Goal: Transaction & Acquisition: Purchase product/service

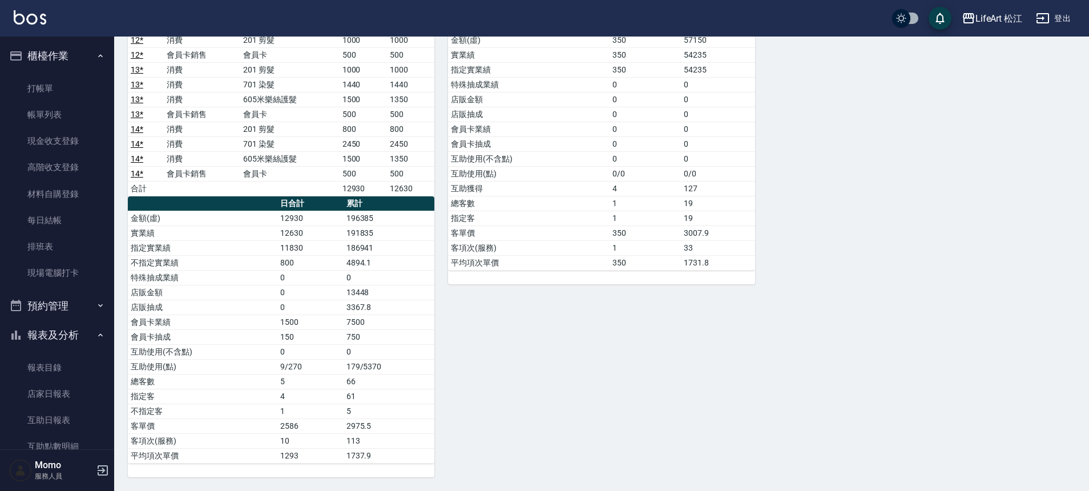
scroll to position [314, 0]
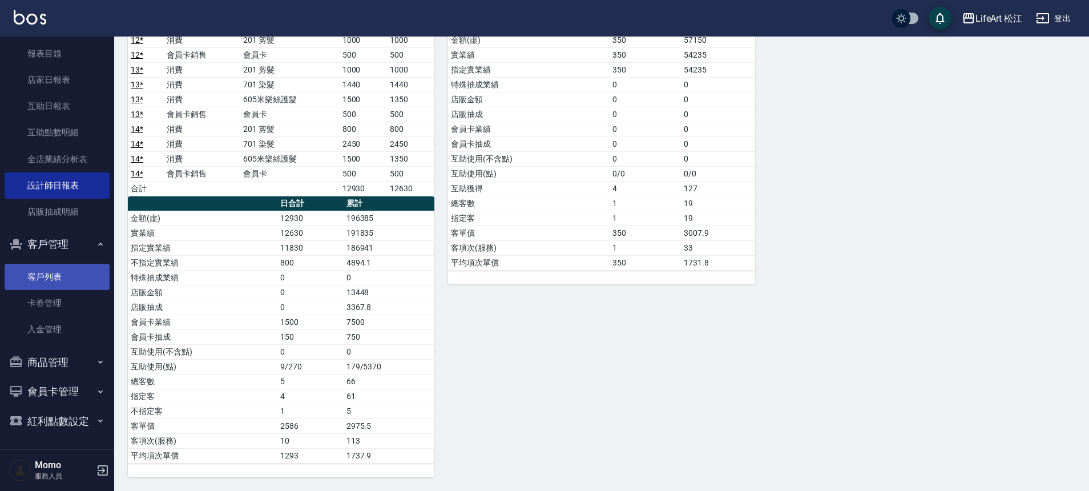
click at [41, 278] on link "客戶列表" at bounding box center [57, 277] width 105 height 26
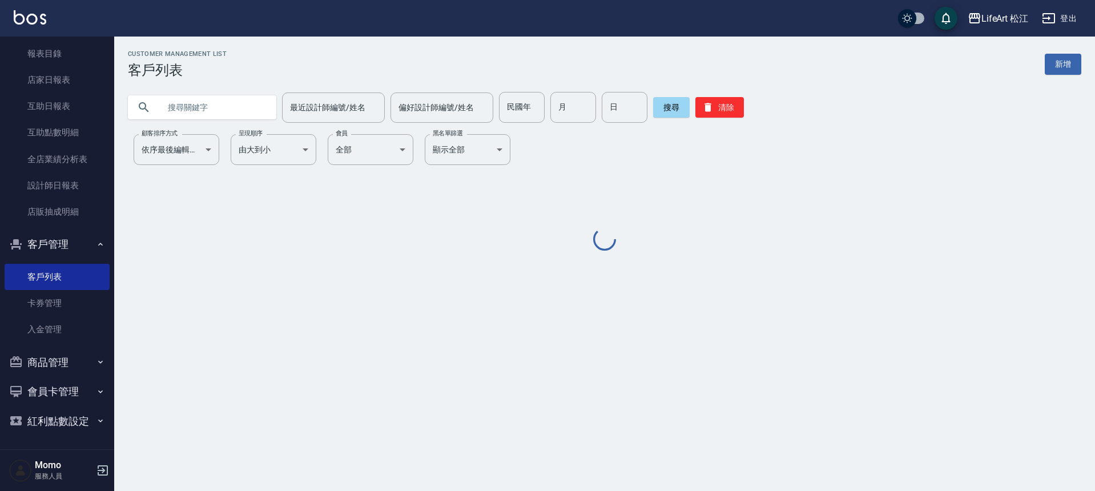
click at [195, 110] on input "text" at bounding box center [213, 107] width 107 height 31
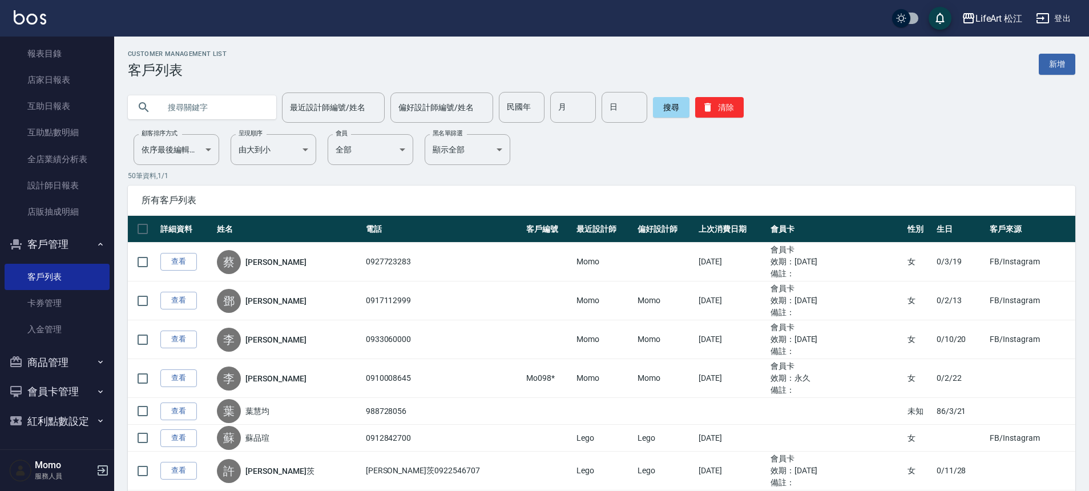
click at [195, 110] on input "text" at bounding box center [213, 107] width 107 height 31
click at [662, 112] on button "搜尋" at bounding box center [671, 107] width 37 height 21
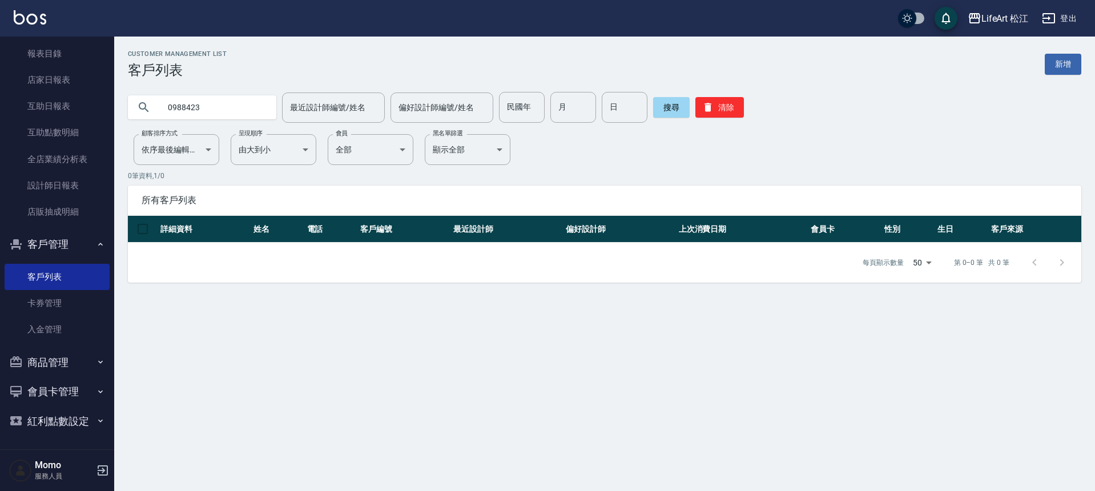
click at [216, 107] on input "0988423" at bounding box center [213, 107] width 107 height 31
type input "0988423059"
click at [669, 108] on button "搜尋" at bounding box center [671, 107] width 37 height 21
click at [252, 107] on input "0988423059" at bounding box center [213, 107] width 107 height 31
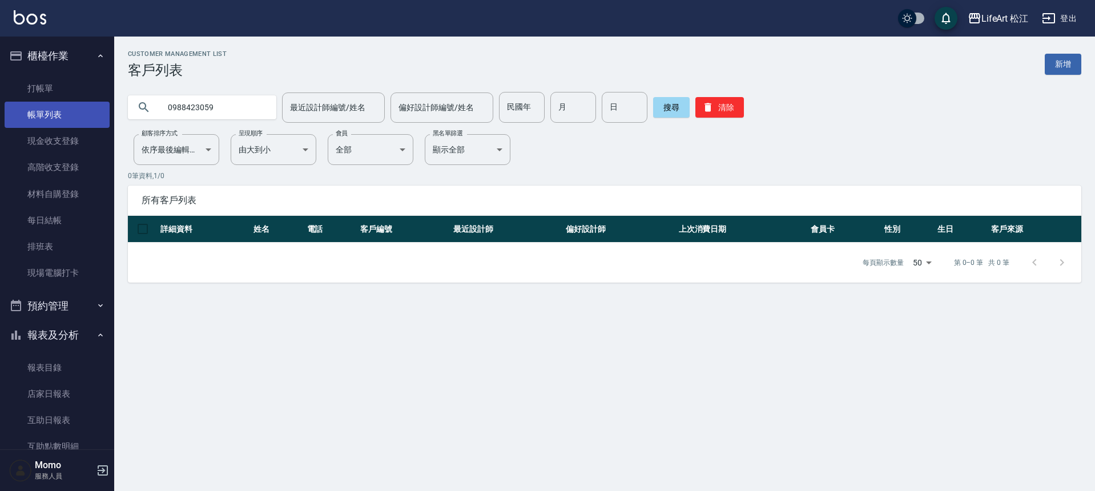
click at [43, 118] on link "帳單列表" at bounding box center [57, 115] width 105 height 26
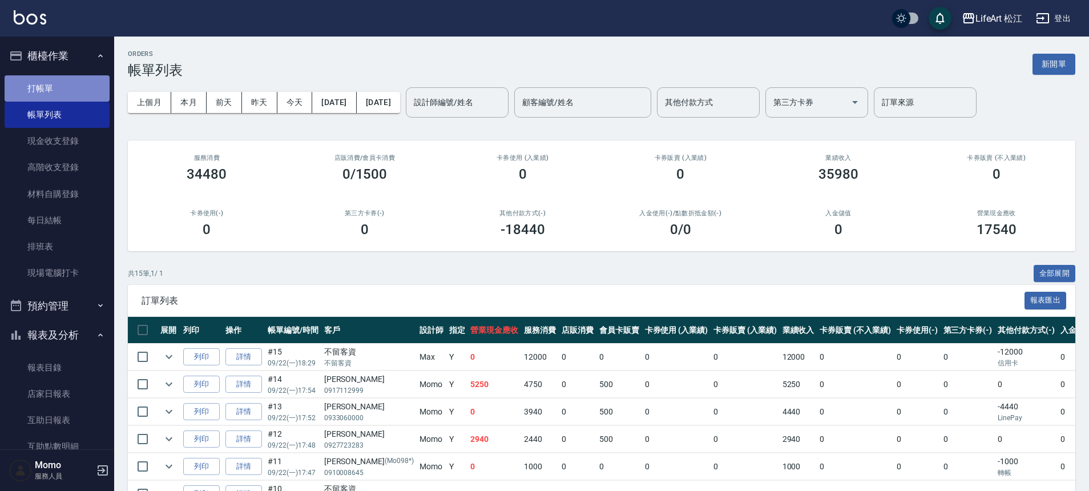
click at [72, 87] on link "打帳單" at bounding box center [57, 88] width 105 height 26
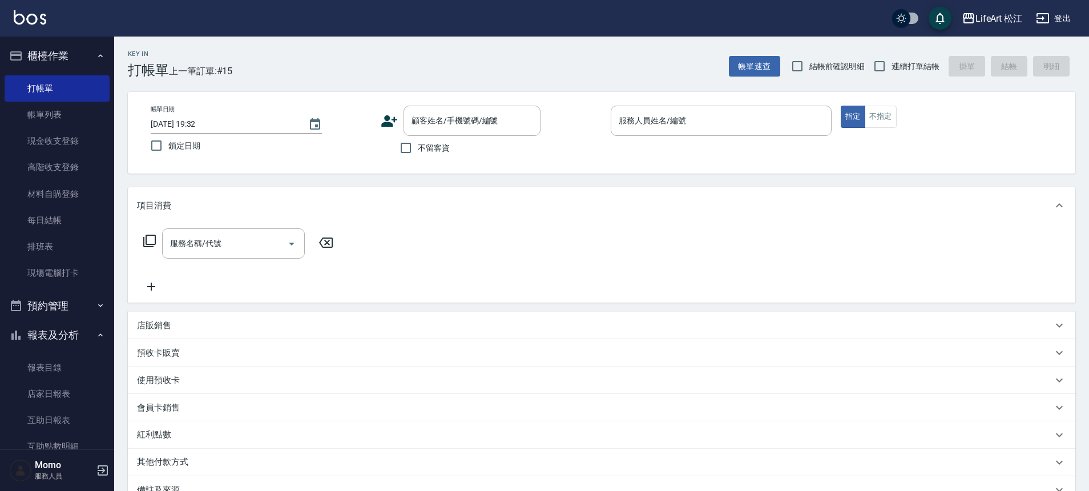
click at [391, 125] on icon at bounding box center [389, 120] width 16 height 11
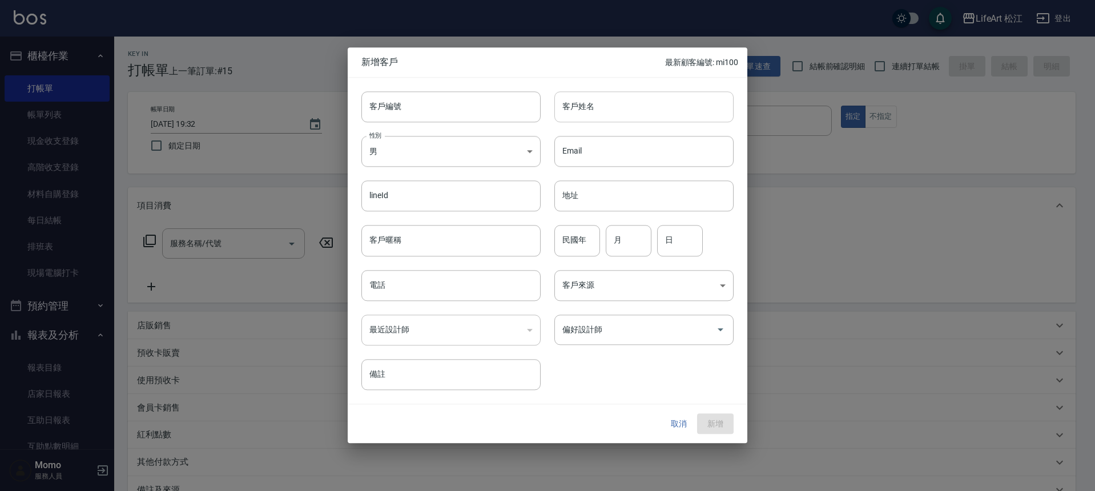
click at [643, 116] on input "客戶姓名" at bounding box center [643, 106] width 179 height 31
type input "c"
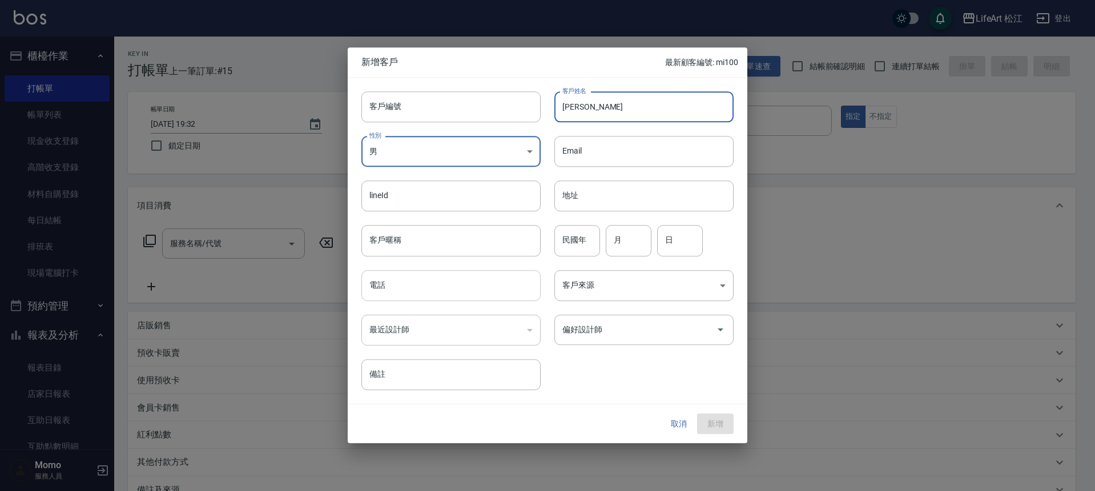
type input "[PERSON_NAME]"
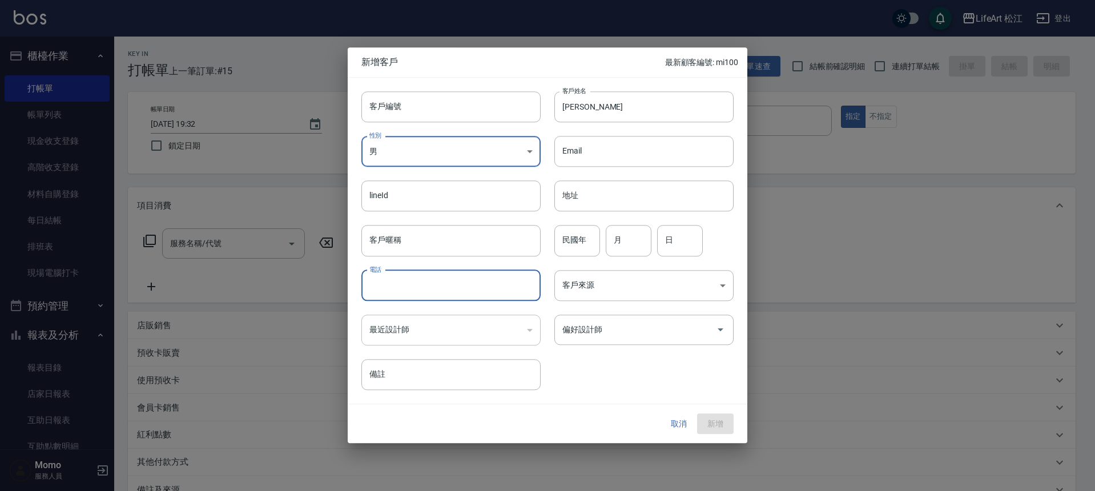
click at [415, 296] on input "電話" at bounding box center [450, 285] width 179 height 31
type input "0909830330"
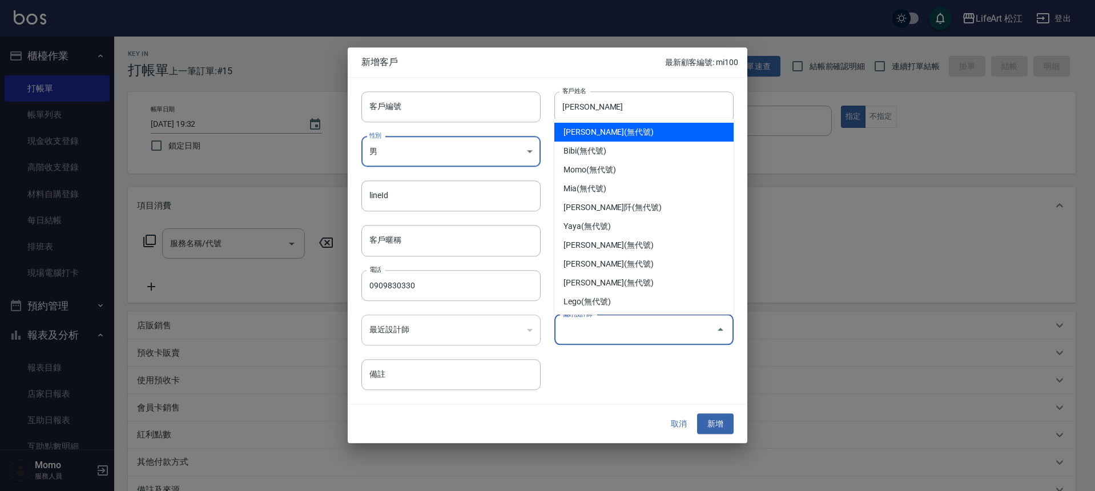
click at [613, 323] on input "偏好設計師" at bounding box center [635, 330] width 152 height 20
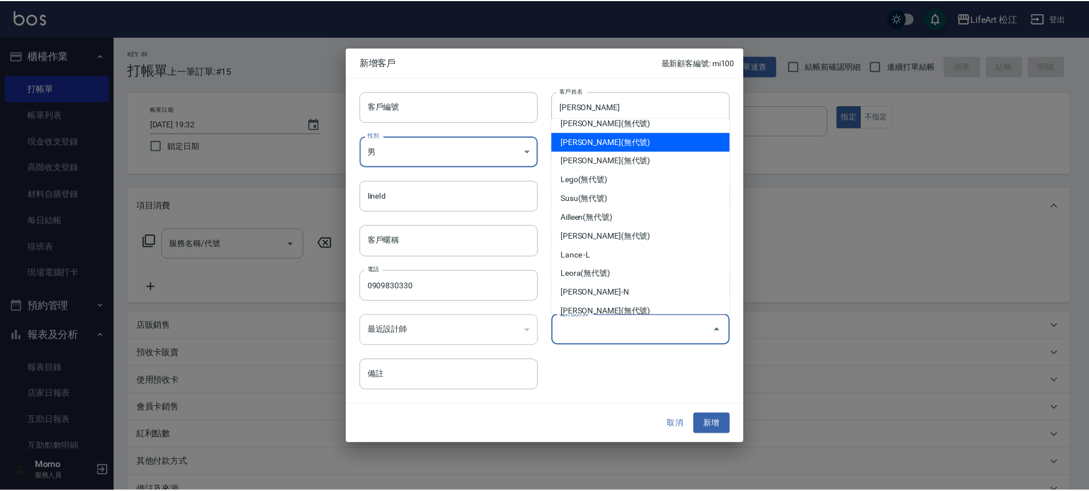
scroll to position [133, 0]
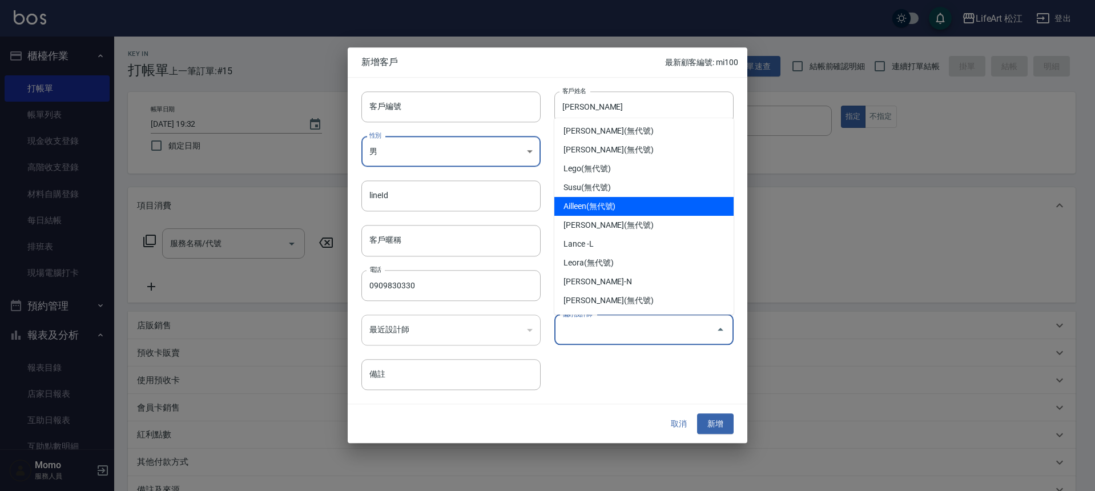
click at [599, 213] on li "Ailleen(無代號)" at bounding box center [643, 206] width 179 height 19
type input "Ailleen"
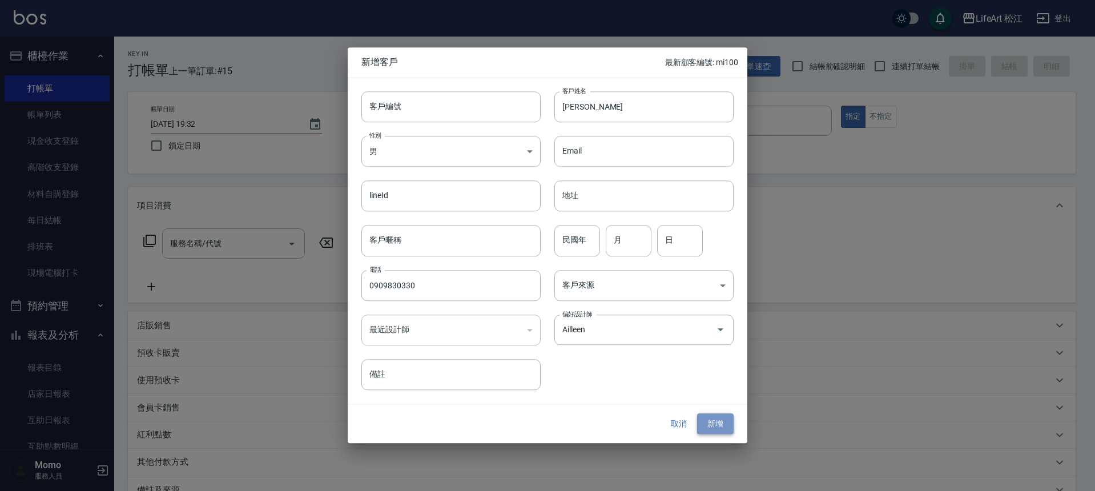
click at [712, 422] on button "新增" at bounding box center [715, 423] width 37 height 21
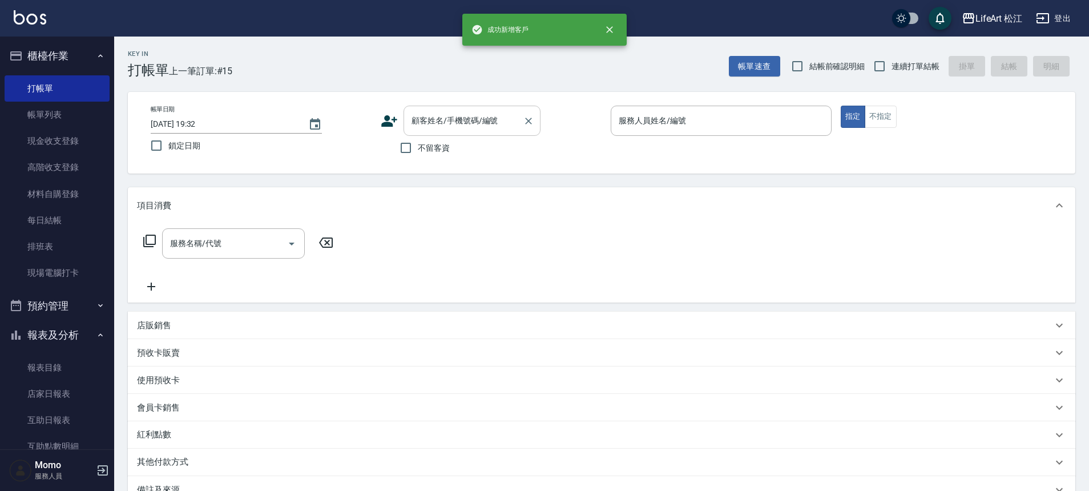
click at [469, 119] on input "顧客姓名/手機號碼/編號" at bounding box center [464, 121] width 110 height 20
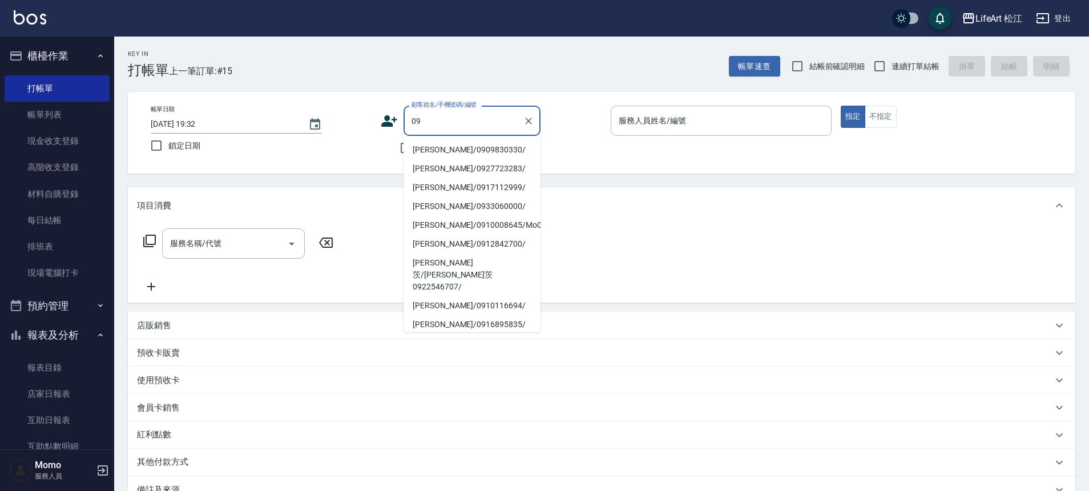
click at [457, 150] on li "[PERSON_NAME]/0909830330/" at bounding box center [471, 149] width 137 height 19
type input "[PERSON_NAME]/0909830330/"
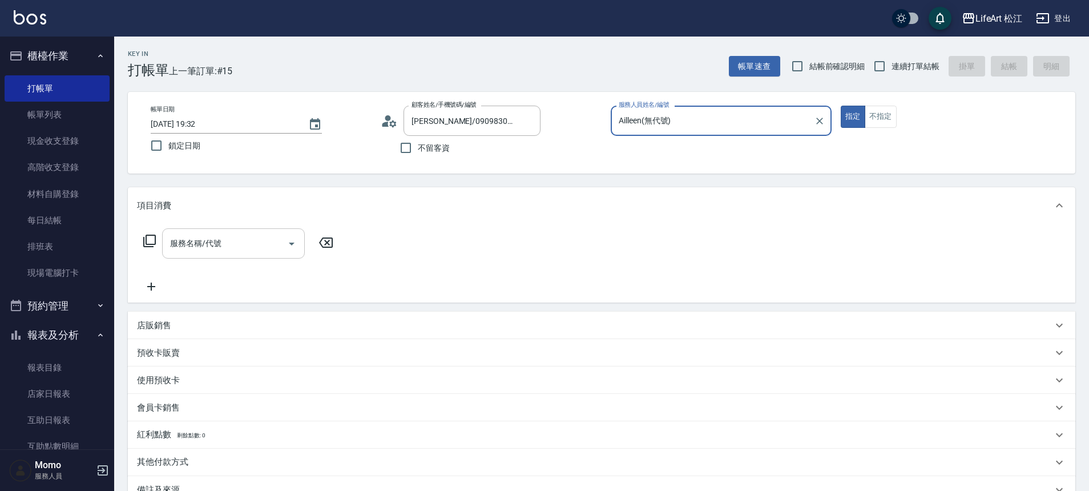
type input "Ailleen(無代號)"
click at [224, 242] on input "服務名稱/代號" at bounding box center [224, 243] width 115 height 20
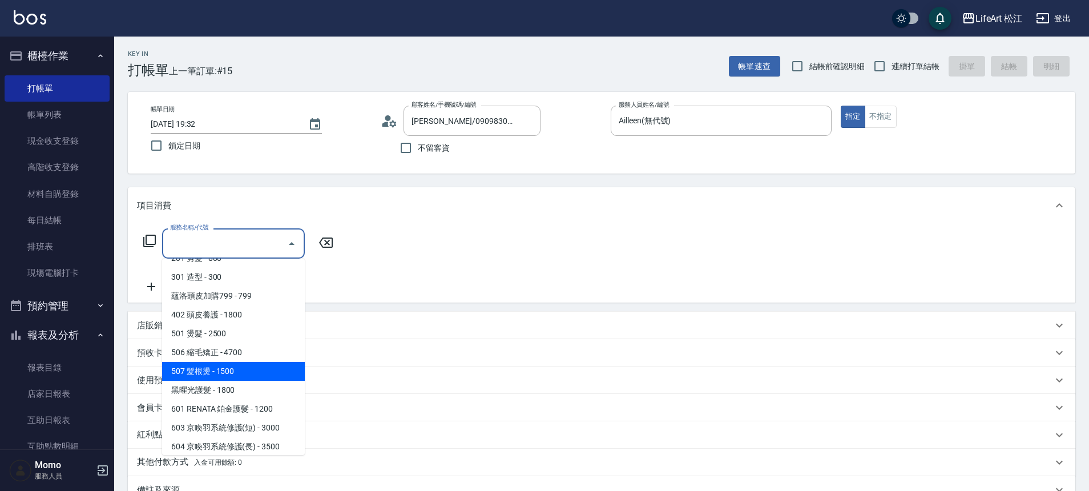
scroll to position [0, 0]
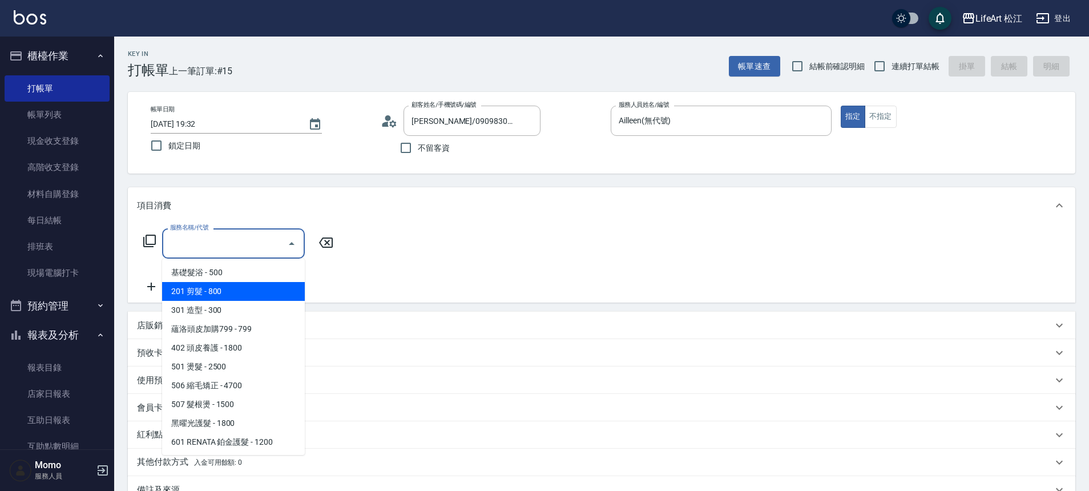
click at [213, 292] on span "201 剪髮 - 800" at bounding box center [233, 291] width 143 height 19
type input "201 剪髮(201)"
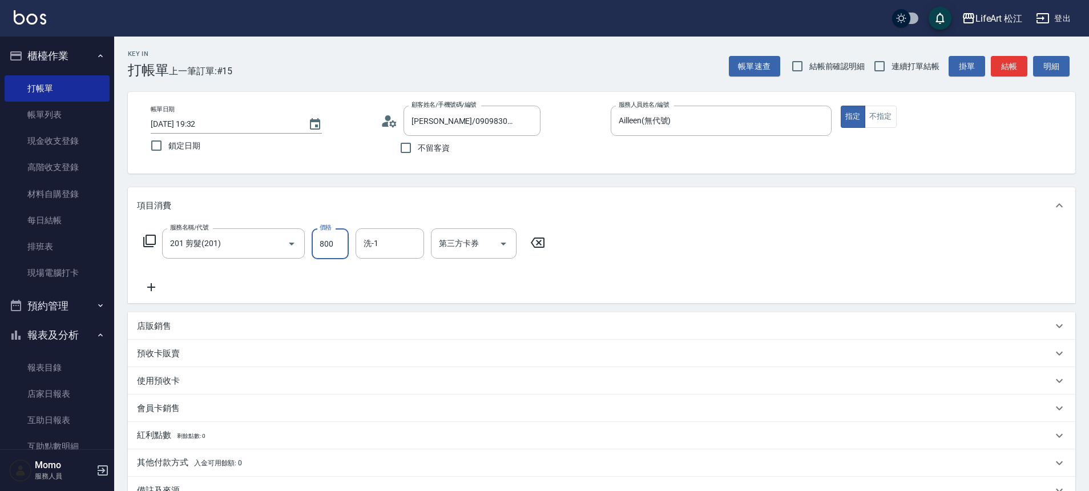
click at [336, 244] on input "800" at bounding box center [330, 243] width 37 height 31
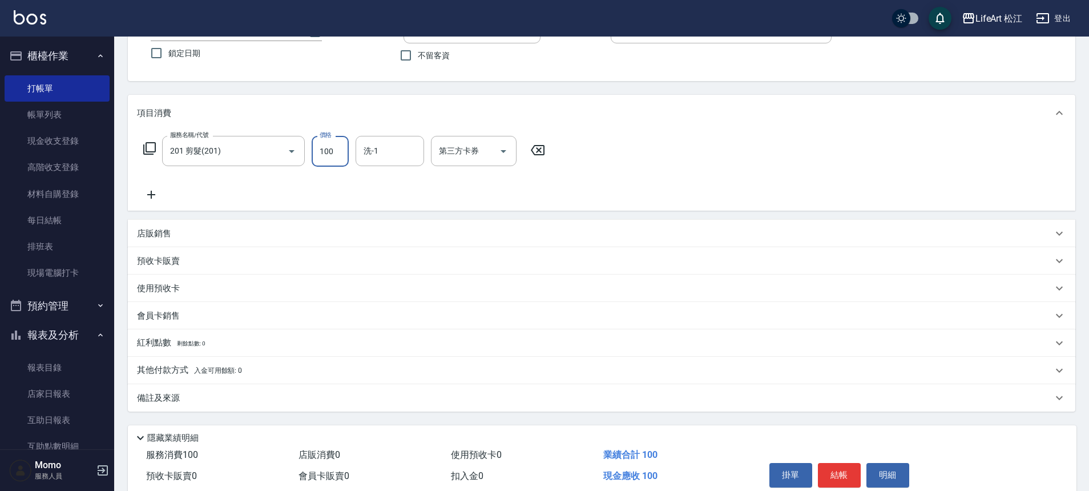
scroll to position [142, 0]
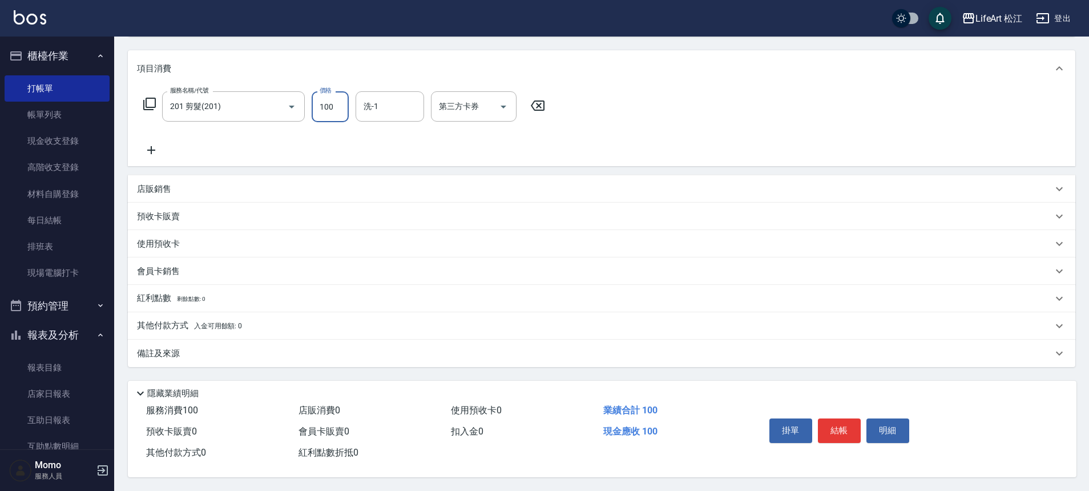
type input "100"
click at [221, 354] on div "備註及來源" at bounding box center [601, 353] width 947 height 27
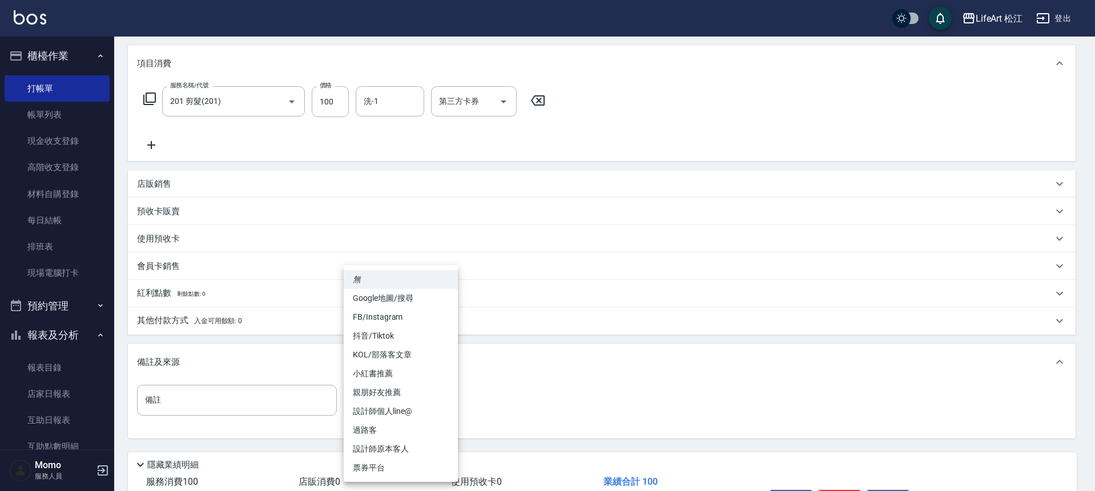
click at [354, 390] on body "LifeArt 松江 登出 櫃檯作業 打帳單 帳單列表 現金收支登錄 高階收支登錄 材料自購登錄 每日結帳 排班表 現場電腦打卡 預約管理 預約管理 單日預約…" at bounding box center [547, 210] width 1095 height 704
click at [389, 430] on li "過路客" at bounding box center [401, 430] width 114 height 19
type input "過路客"
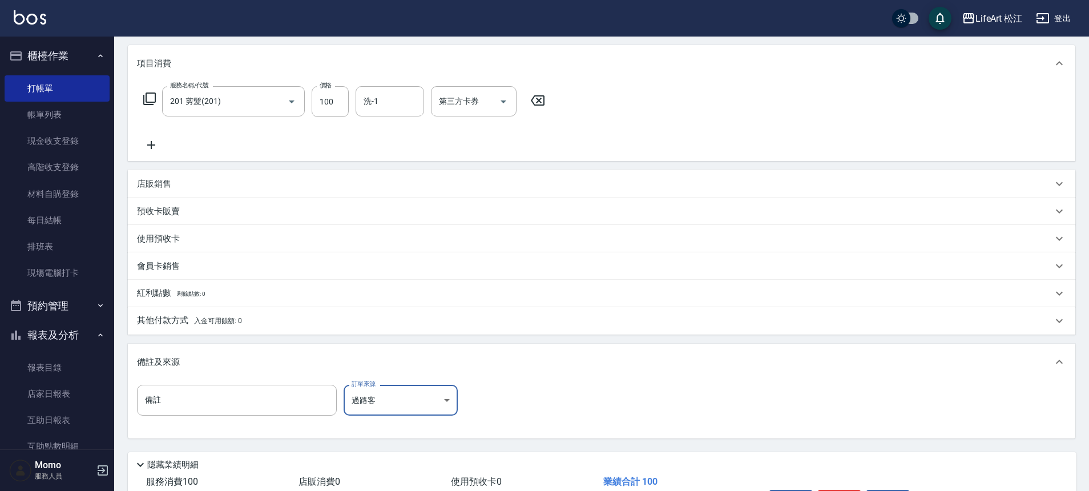
click at [158, 329] on div "其他付款方式 入金可用餘額: 0" at bounding box center [601, 320] width 947 height 27
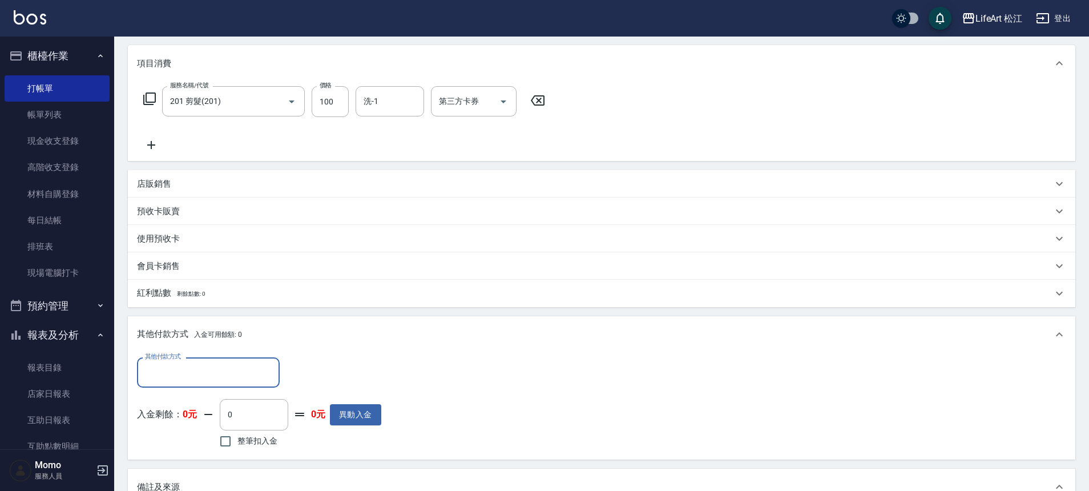
scroll to position [0, 0]
click at [174, 356] on label "其他付款方式" at bounding box center [163, 356] width 36 height 9
click at [174, 362] on input "其他付款方式" at bounding box center [208, 372] width 132 height 20
click at [174, 372] on input "其他付款方式" at bounding box center [208, 372] width 132 height 20
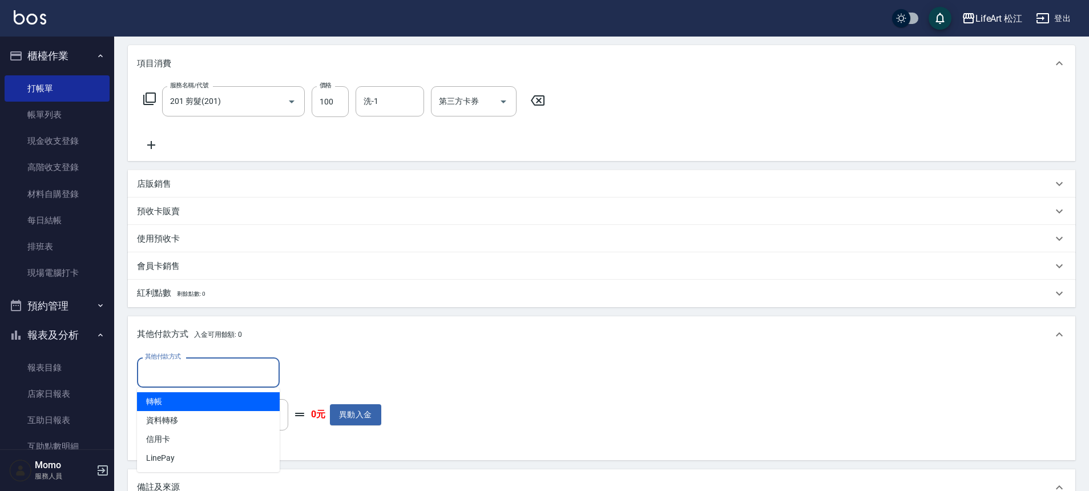
click at [188, 406] on span "轉帳" at bounding box center [208, 401] width 143 height 19
type input "轉帳"
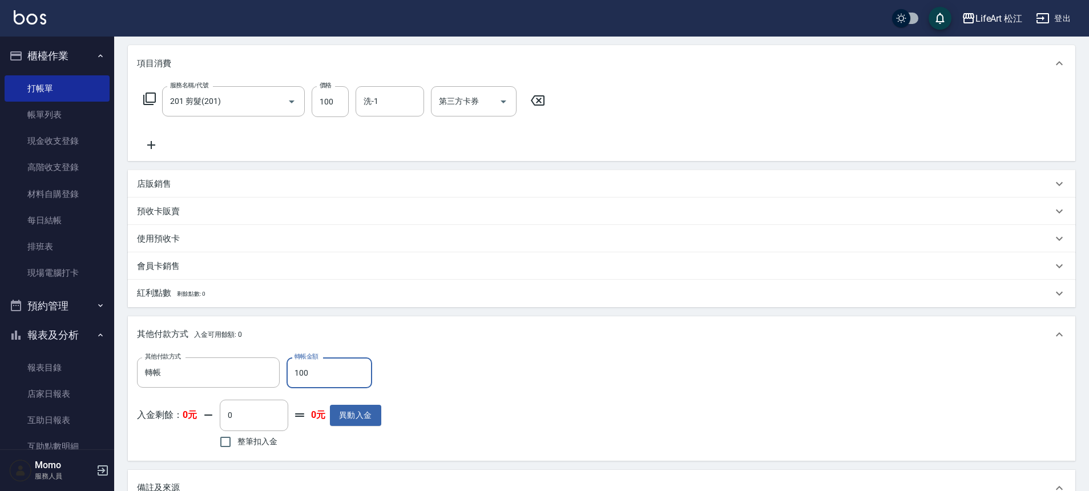
scroll to position [345, 0]
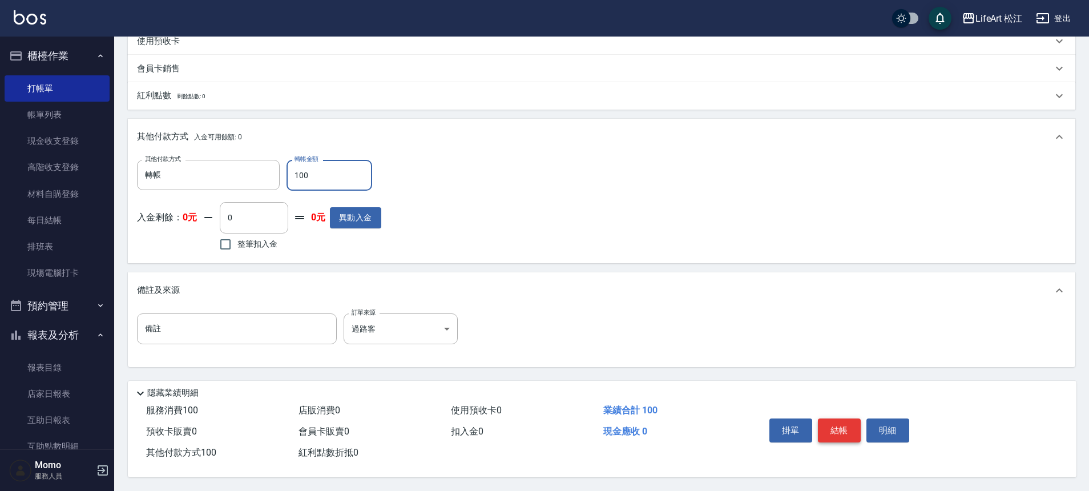
type input "100"
click at [846, 421] on button "結帳" at bounding box center [839, 430] width 43 height 24
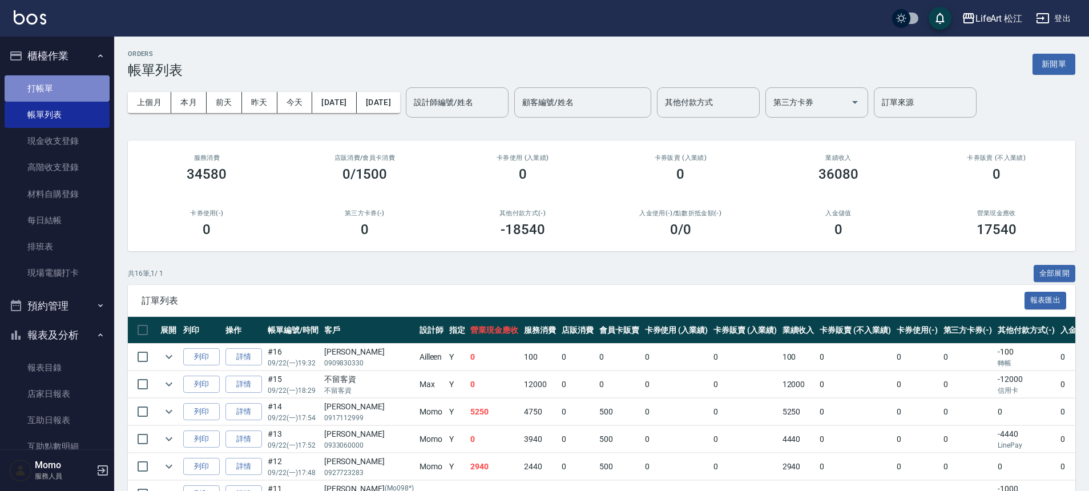
click at [60, 94] on link "打帳單" at bounding box center [57, 88] width 105 height 26
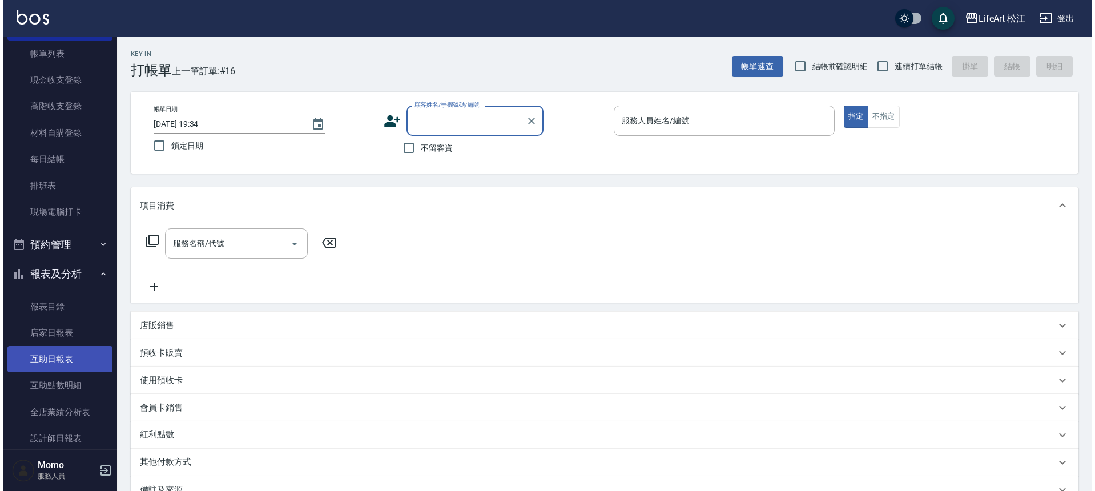
scroll to position [74, 0]
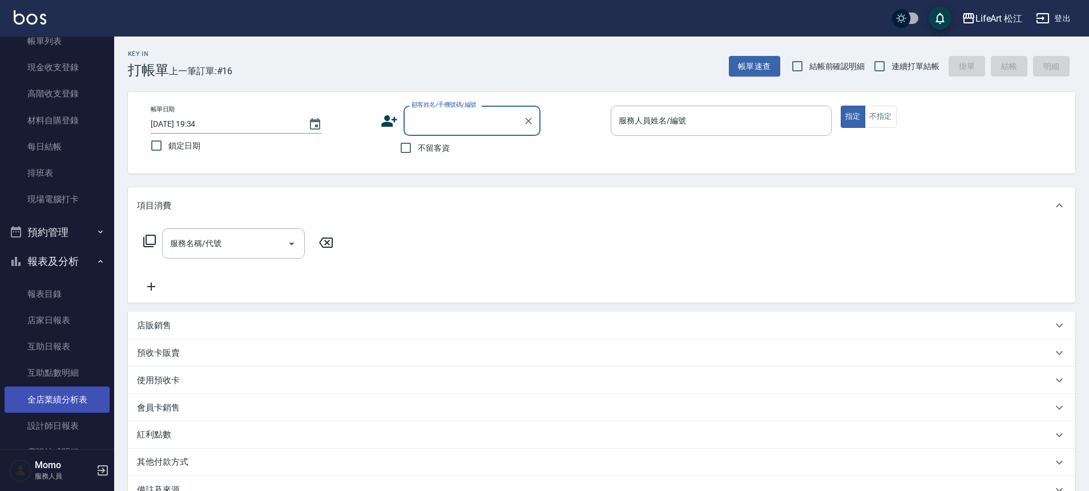
click at [50, 397] on link "全店業績分析表" at bounding box center [57, 399] width 105 height 26
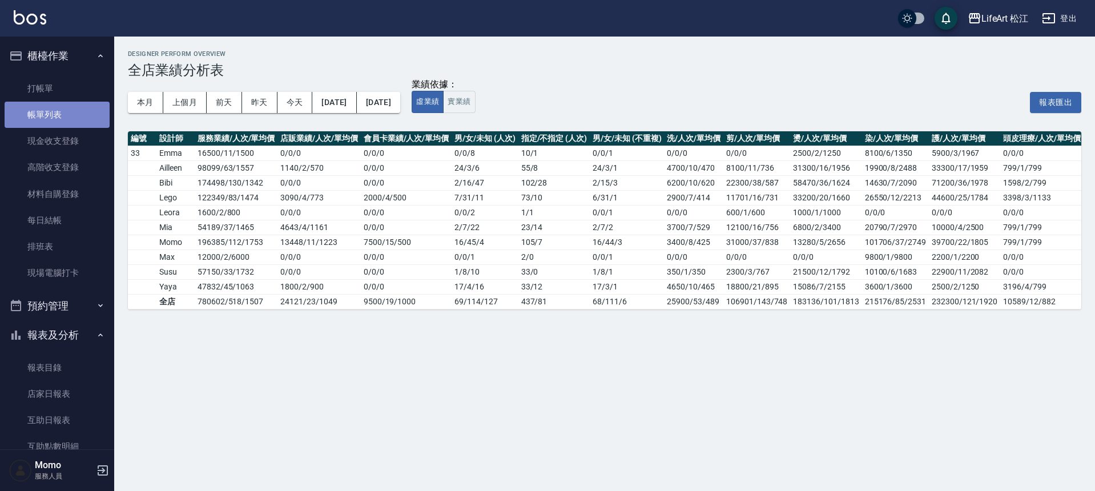
click at [79, 111] on link "帳單列表" at bounding box center [57, 115] width 105 height 26
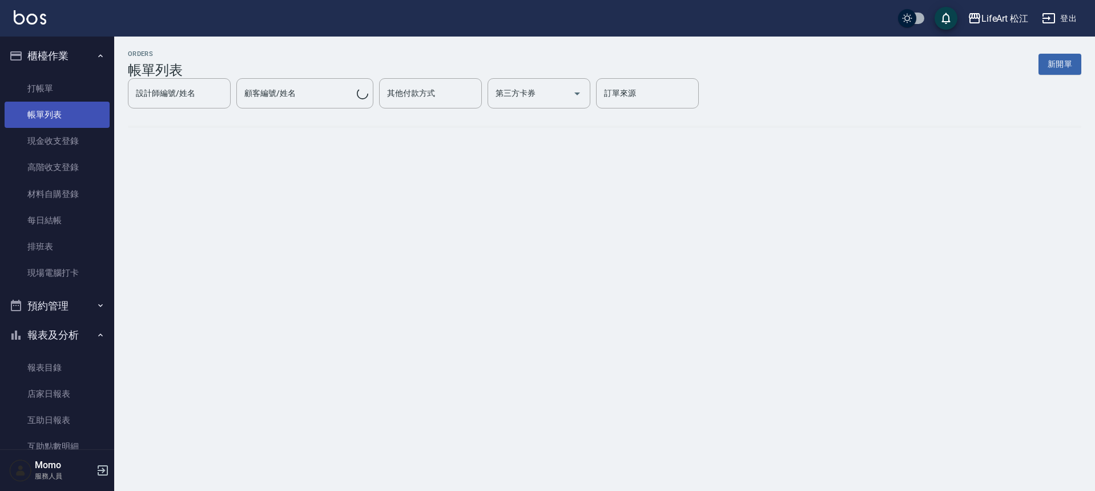
click at [58, 118] on link "帳單列表" at bounding box center [57, 115] width 105 height 26
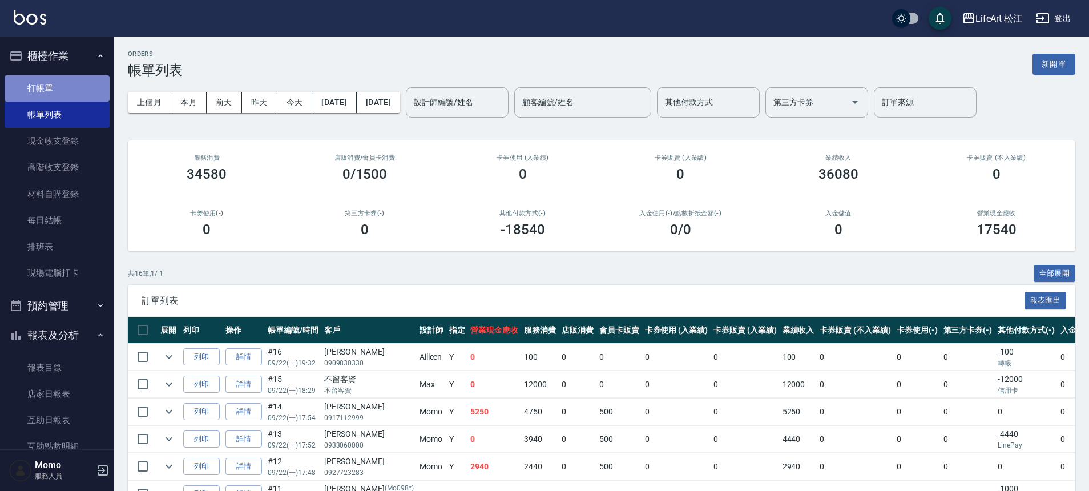
click at [61, 86] on link "打帳單" at bounding box center [57, 88] width 105 height 26
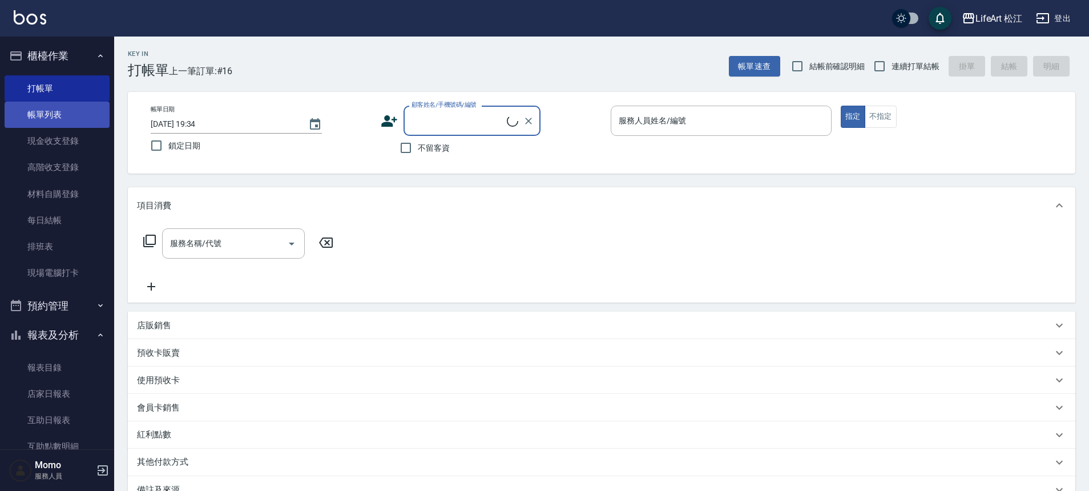
click at [45, 112] on link "帳單列表" at bounding box center [57, 115] width 105 height 26
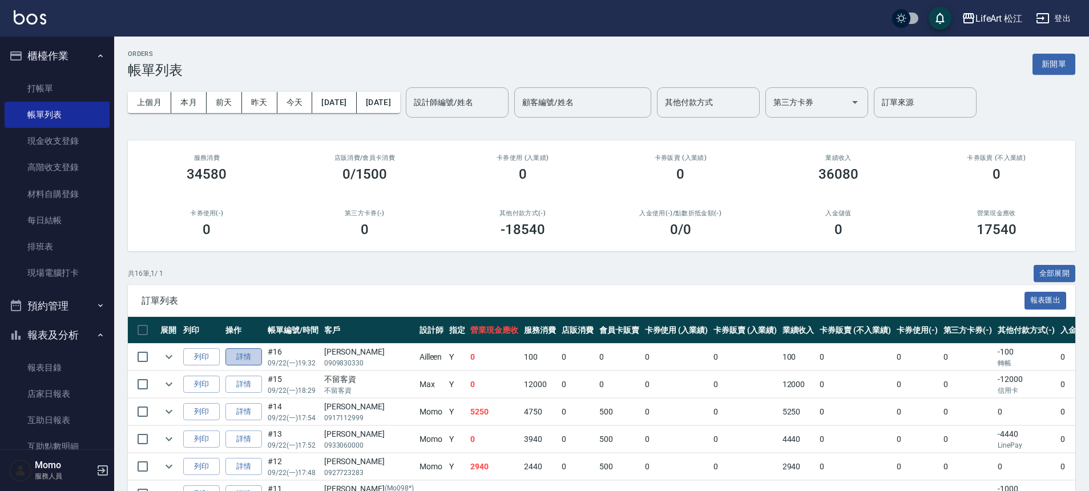
click at [235, 357] on link "詳情" at bounding box center [243, 357] width 37 height 18
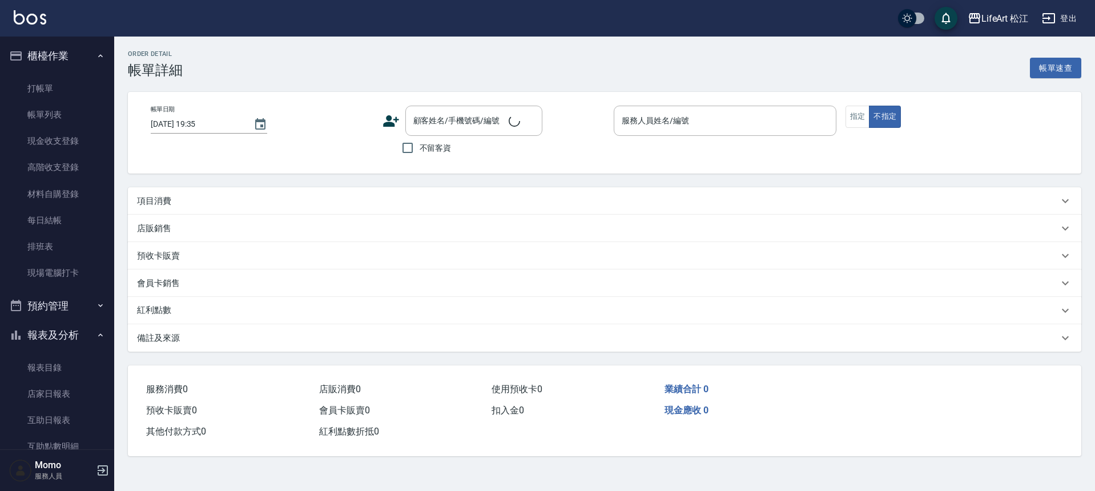
type input "[DATE] 19:32"
type input "Ailleen(無代號)"
type input "過路客"
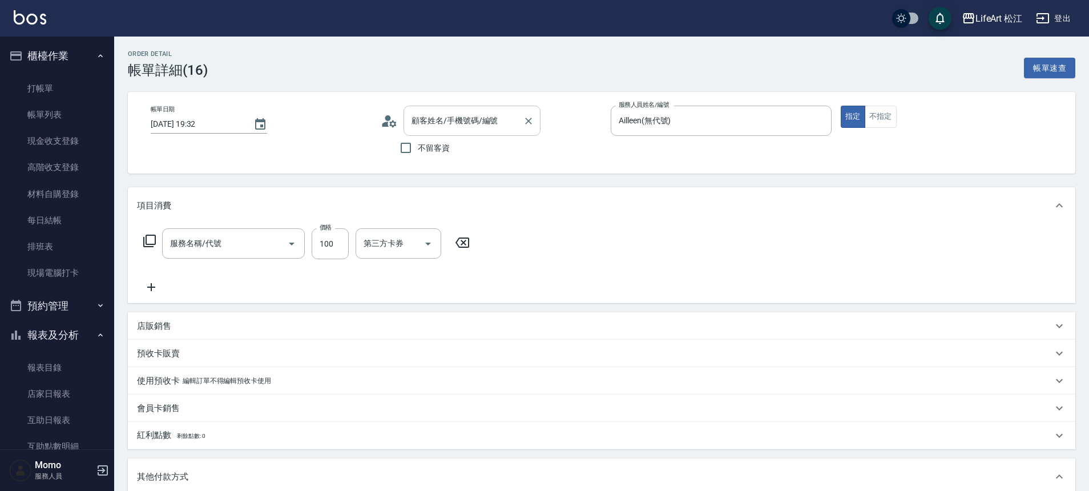
type input "[PERSON_NAME]/0909830330/"
type input "201 剪髮(201)"
click at [406, 149] on input "不留客資" at bounding box center [406, 148] width 24 height 24
checkbox input "true"
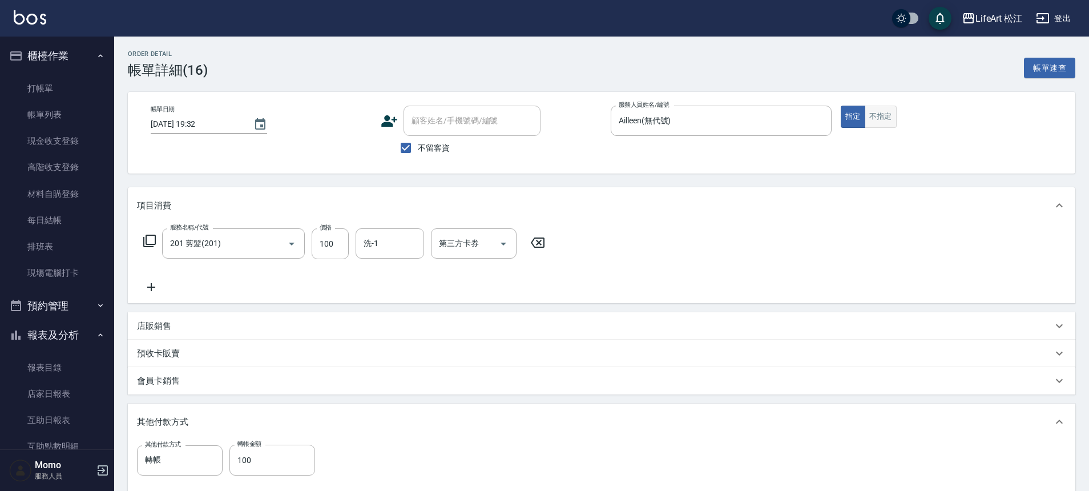
click at [871, 119] on button "不指定" at bounding box center [881, 117] width 32 height 22
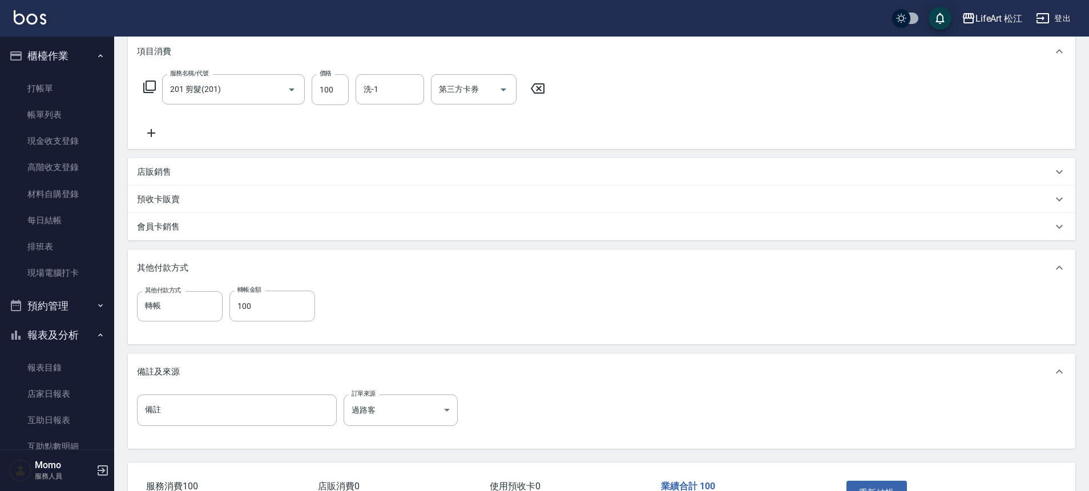
scroll to position [205, 0]
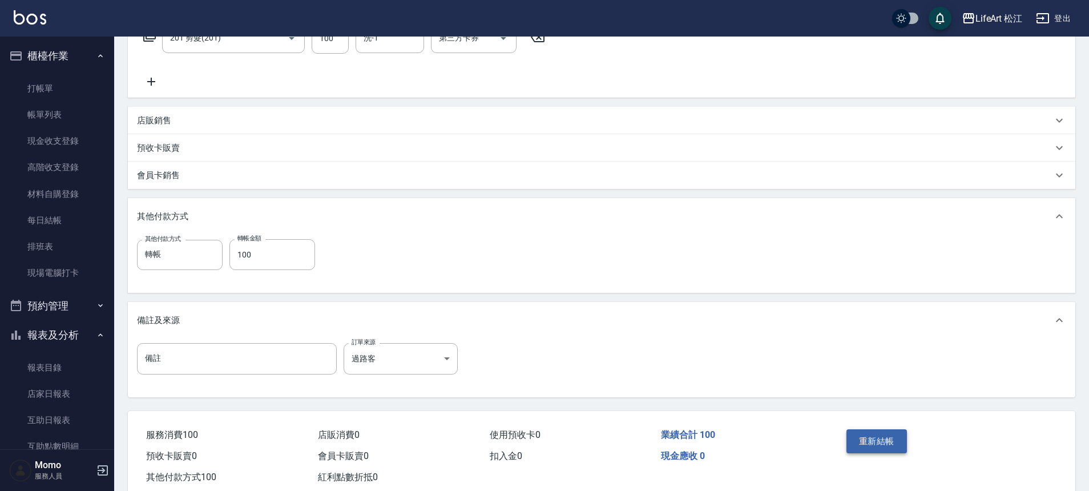
click at [869, 436] on button "重新結帳" at bounding box center [876, 441] width 60 height 24
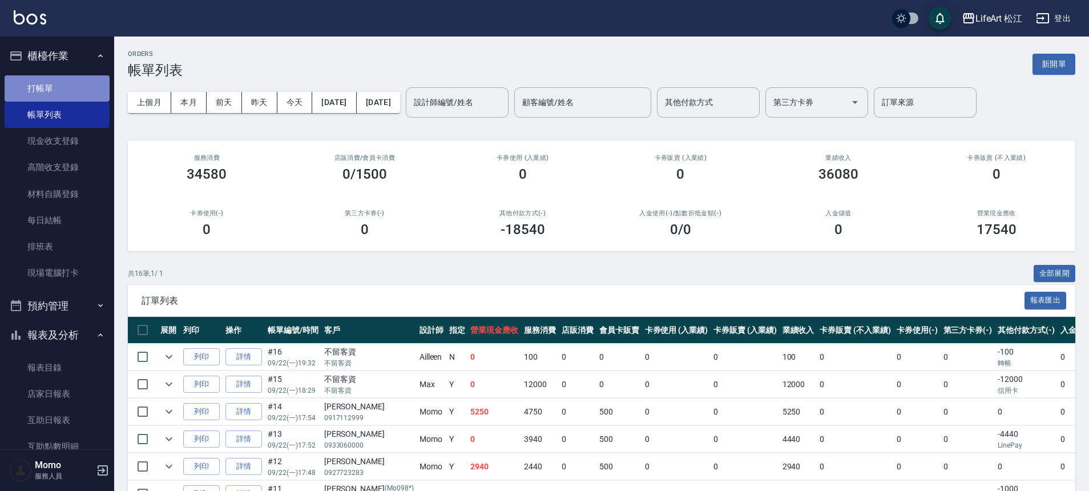
click at [62, 94] on link "打帳單" at bounding box center [57, 88] width 105 height 26
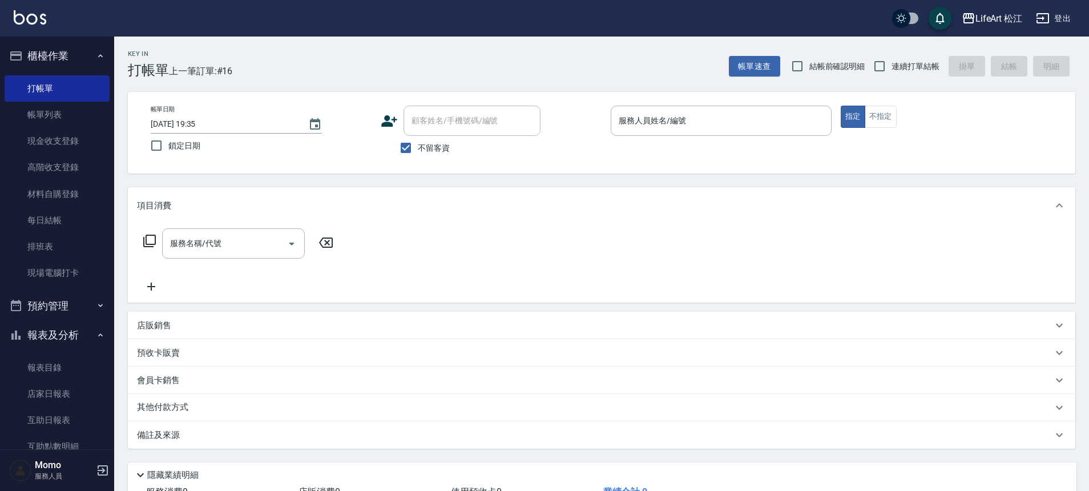
click at [418, 136] on label "不留客資" at bounding box center [422, 148] width 56 height 24
click at [418, 136] on input "不留客資" at bounding box center [406, 148] width 24 height 24
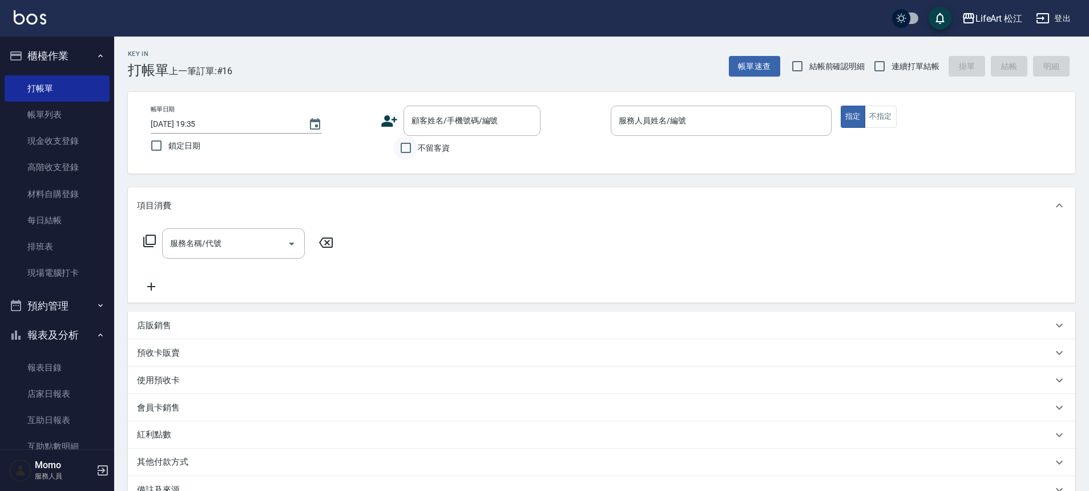
click at [413, 144] on input "不留客資" at bounding box center [406, 148] width 24 height 24
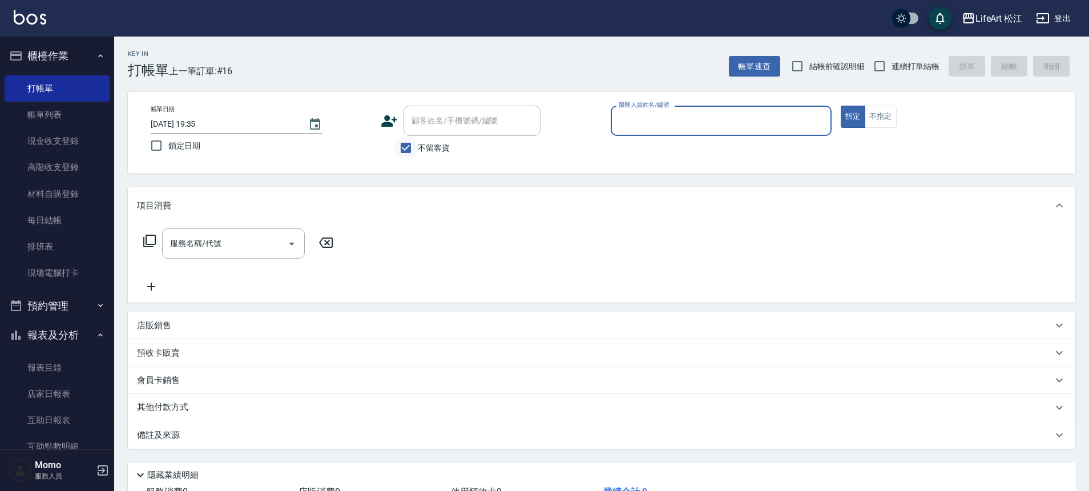
click at [411, 147] on input "不留客資" at bounding box center [406, 148] width 24 height 24
checkbox input "false"
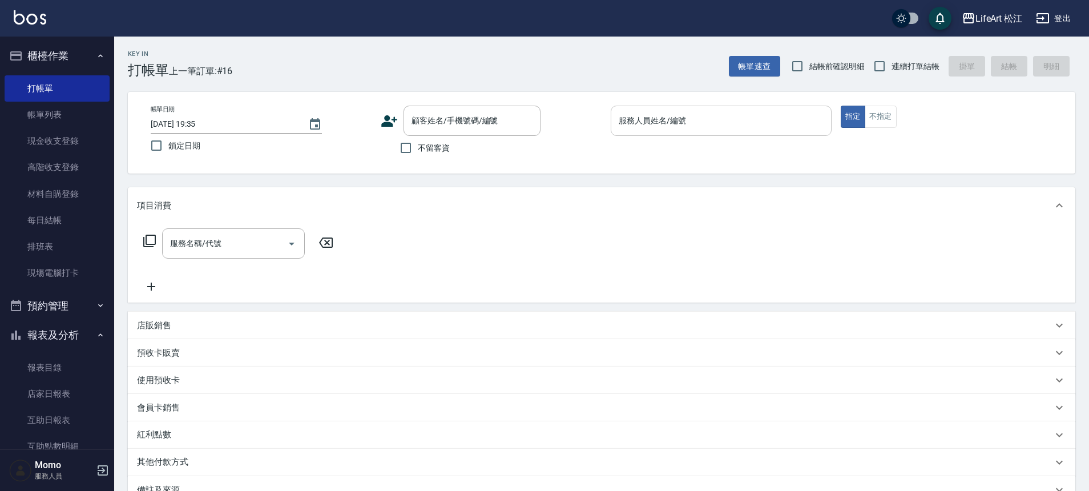
click at [637, 116] on input "服務人員姓名/編號" at bounding box center [721, 121] width 211 height 20
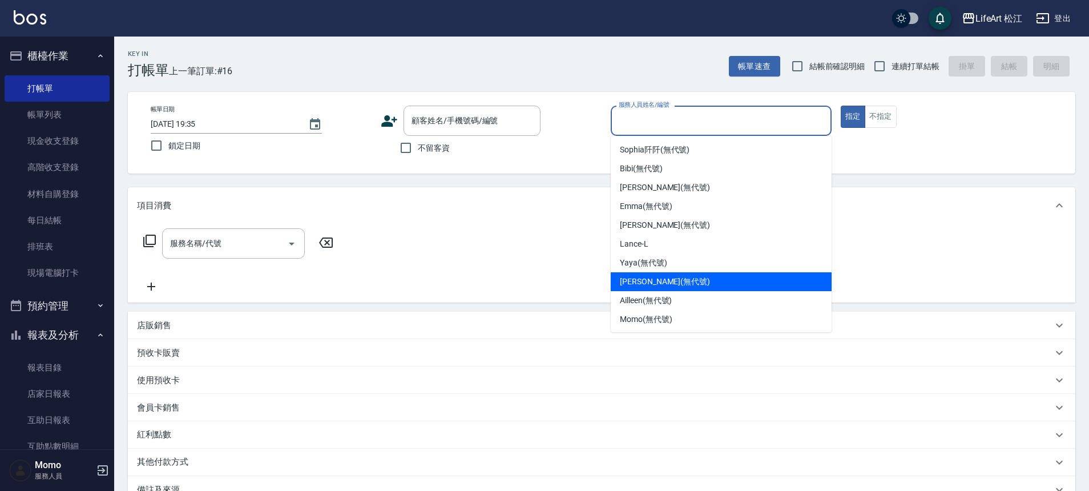
scroll to position [2, 0]
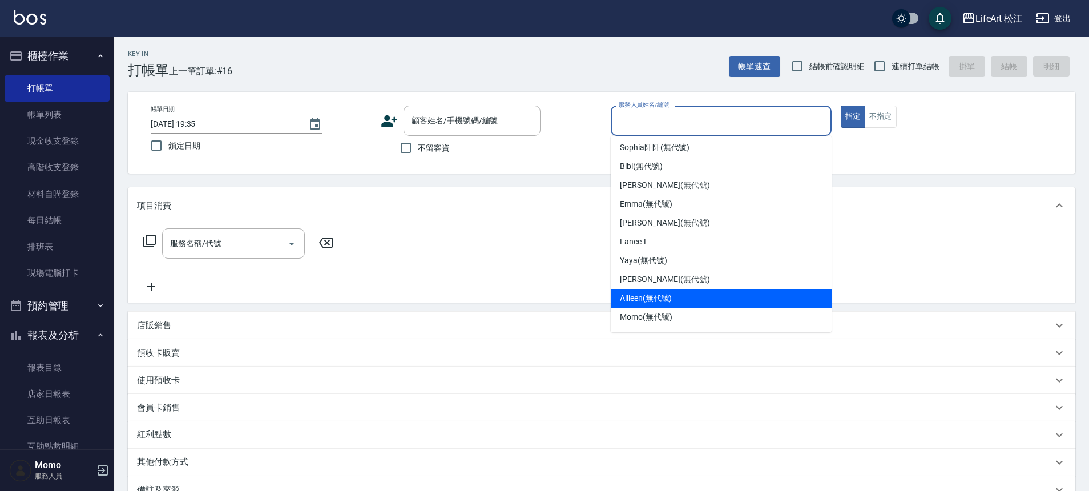
click at [638, 298] on span "Ailleen (無代號)" at bounding box center [646, 298] width 52 height 12
type input "Ailleen(無代號)"
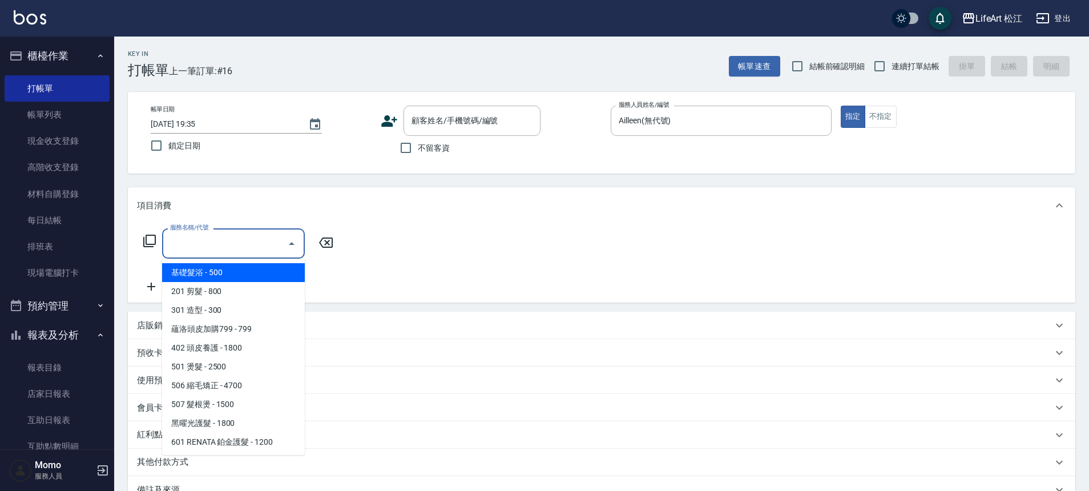
click at [263, 240] on input "服務名稱/代號" at bounding box center [224, 243] width 115 height 20
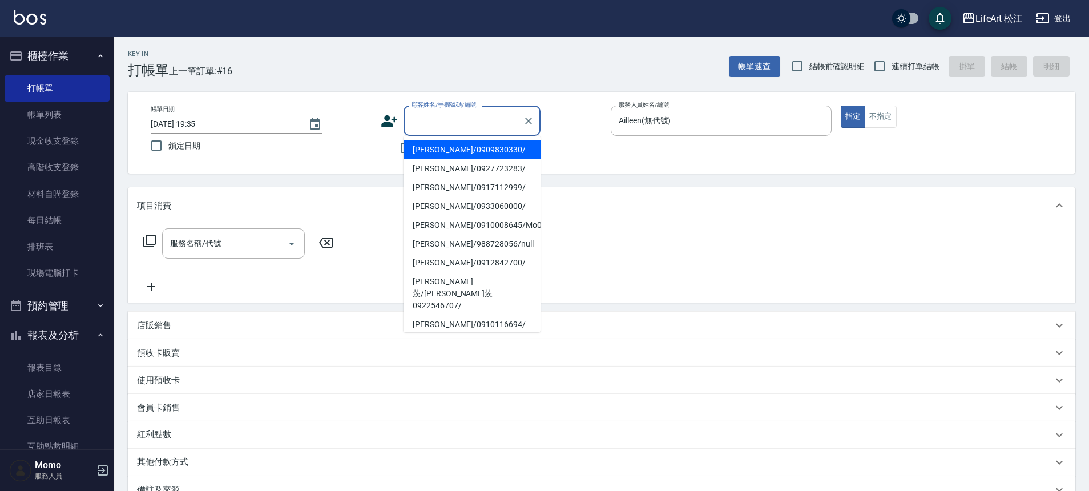
click at [440, 128] on input "顧客姓名/手機號碼/編號" at bounding box center [464, 121] width 110 height 20
drag, startPoint x: 441, startPoint y: 152, endPoint x: 446, endPoint y: 161, distance: 10.2
click at [446, 159] on ul "[PERSON_NAME]/0909830330/ [PERSON_NAME]/0927723283/ [PERSON_NAME]/0917112999/ […" at bounding box center [471, 234] width 137 height 196
click at [440, 157] on li "[PERSON_NAME]/0909830330/" at bounding box center [471, 149] width 137 height 19
type input "[PERSON_NAME]/0909830330/"
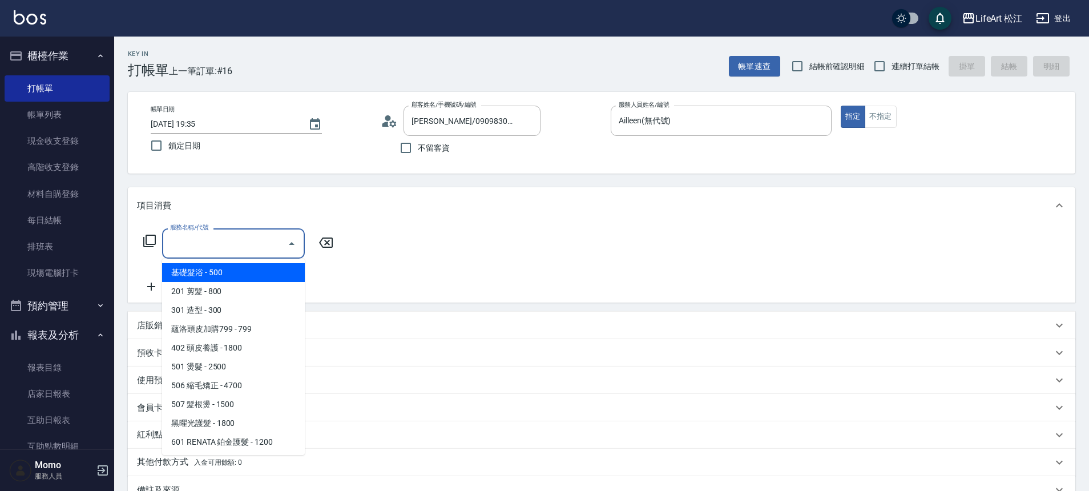
click at [224, 244] on input "服務名稱/代號" at bounding box center [224, 243] width 115 height 20
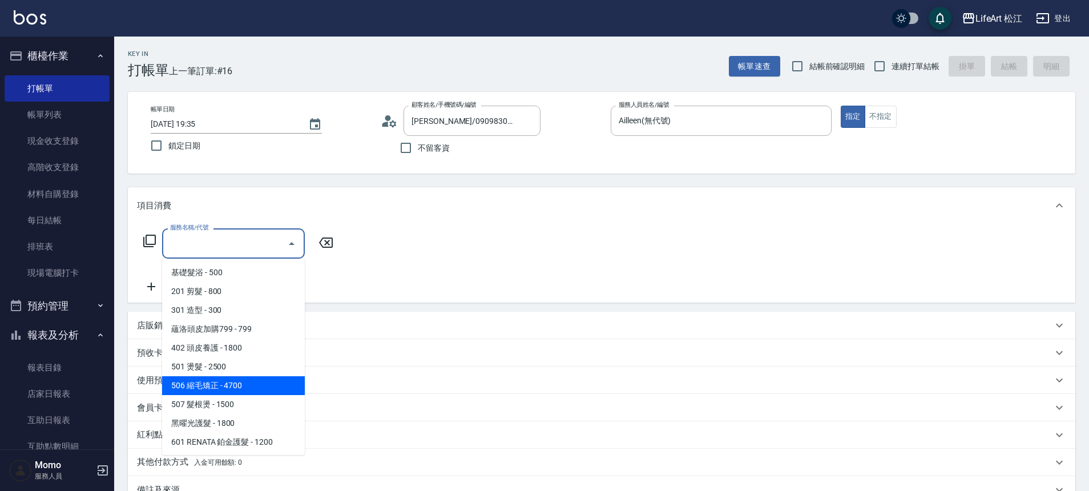
click at [227, 378] on span "506 縮毛矯正 - 4700" at bounding box center [233, 385] width 143 height 19
type input "506 縮毛矯正 (506)"
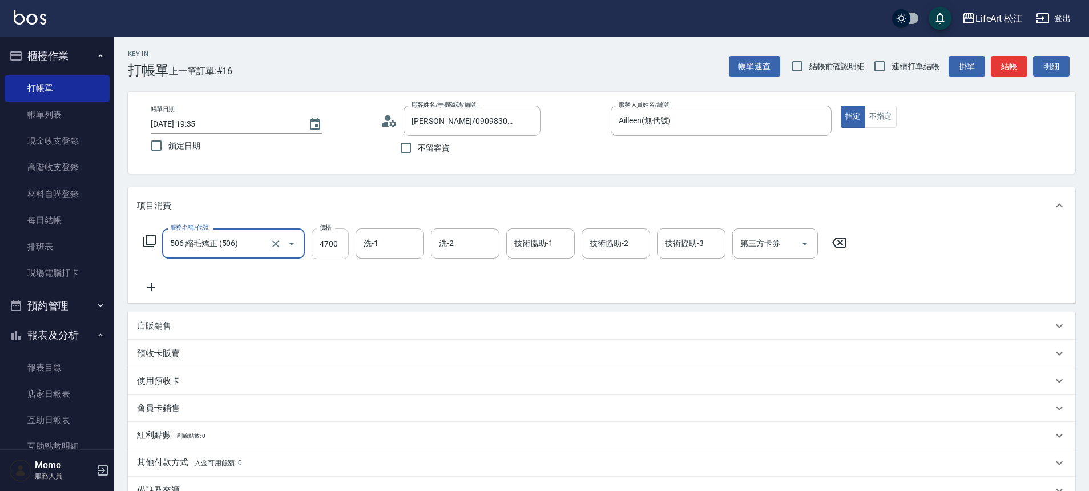
click at [332, 248] on input "4700" at bounding box center [330, 243] width 37 height 31
type input "1500"
click at [149, 291] on icon at bounding box center [151, 287] width 29 height 14
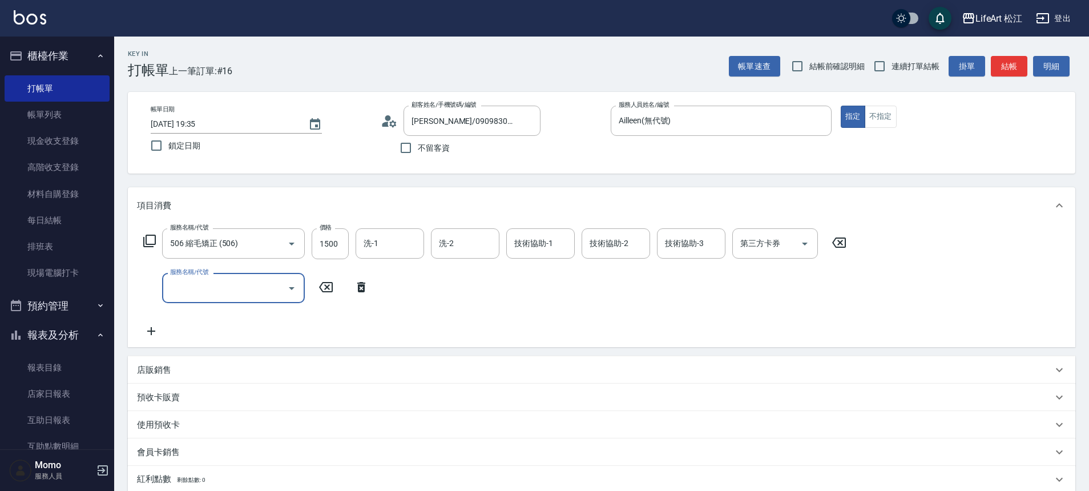
click at [194, 284] on input "服務名稱/代號" at bounding box center [224, 288] width 115 height 20
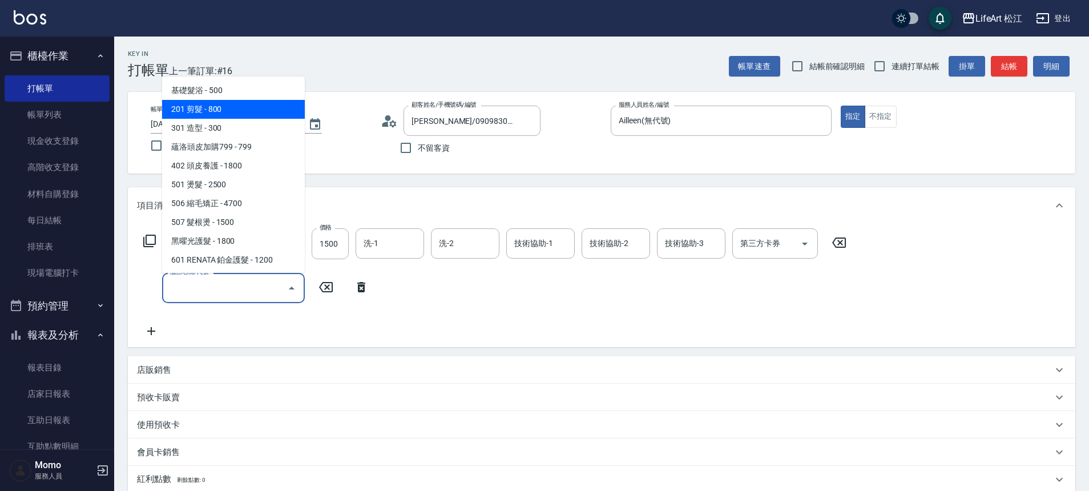
click at [211, 106] on span "201 剪髮 - 800" at bounding box center [233, 109] width 143 height 19
type input "201 剪髮(201)"
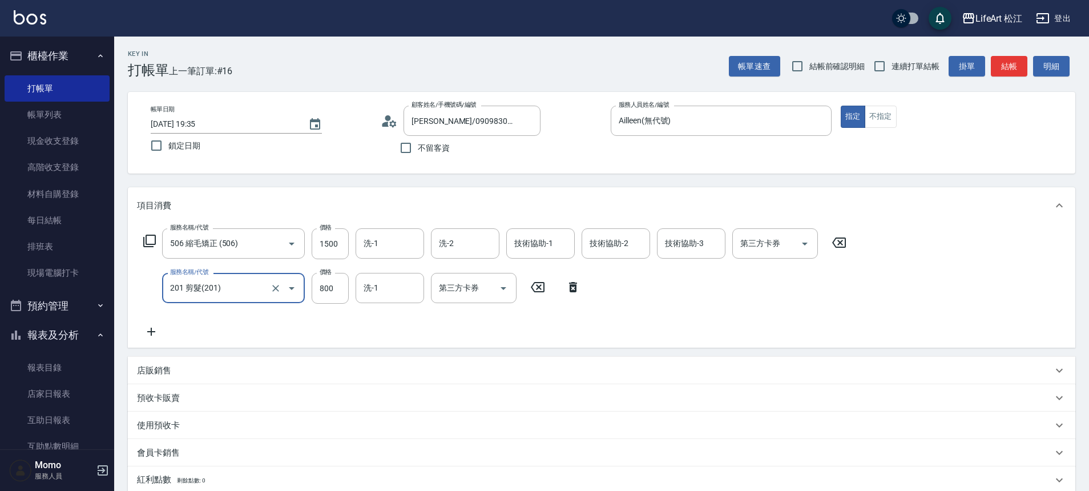
click at [155, 329] on icon at bounding box center [151, 332] width 29 height 14
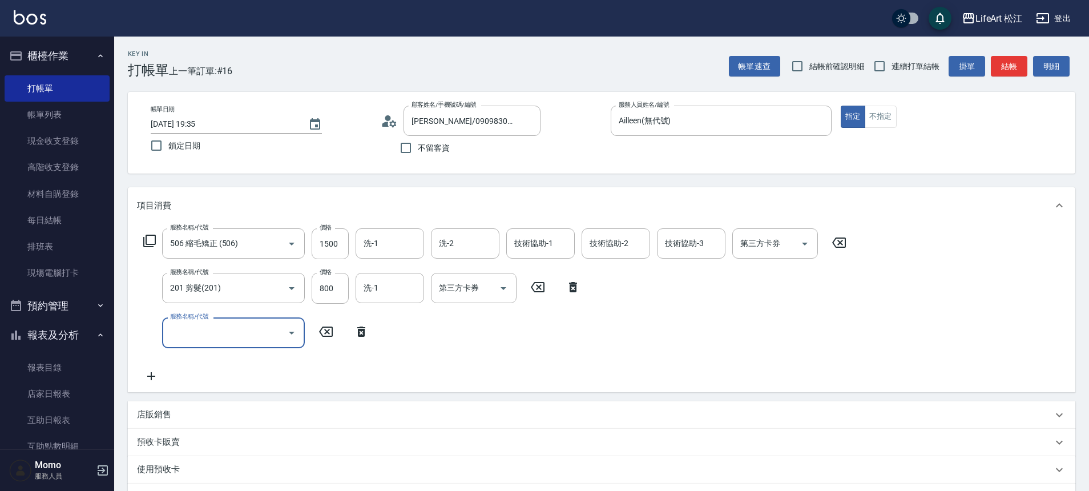
click at [221, 322] on input "服務名稱/代號" at bounding box center [224, 332] width 115 height 20
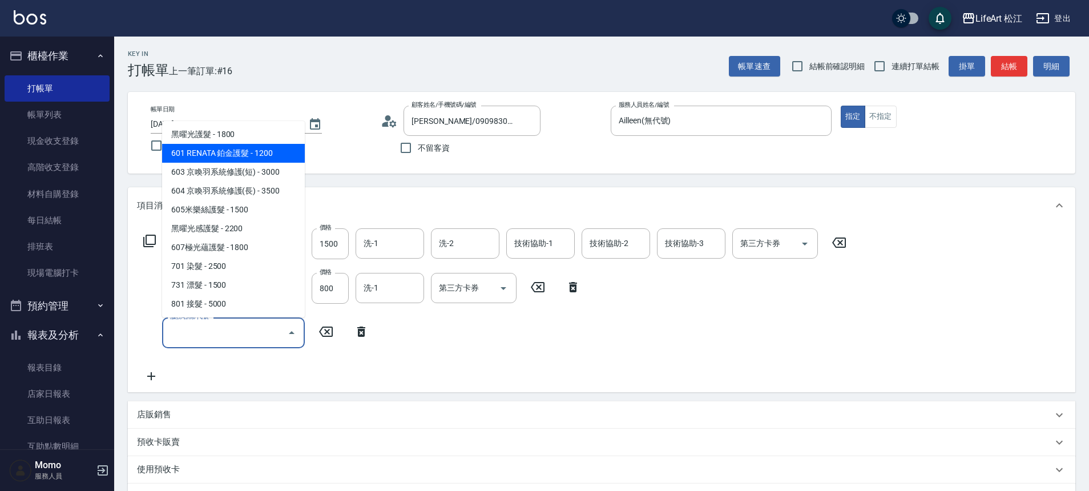
scroll to position [152, 0]
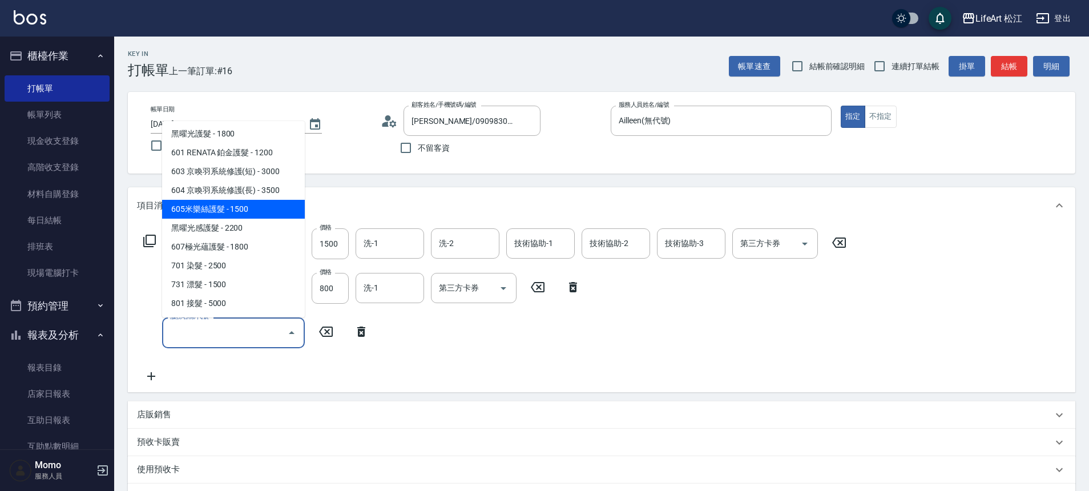
click at [229, 210] on span "605米樂絲護髮 - 1500" at bounding box center [233, 209] width 143 height 19
type input "605米樂絲護髮(605)"
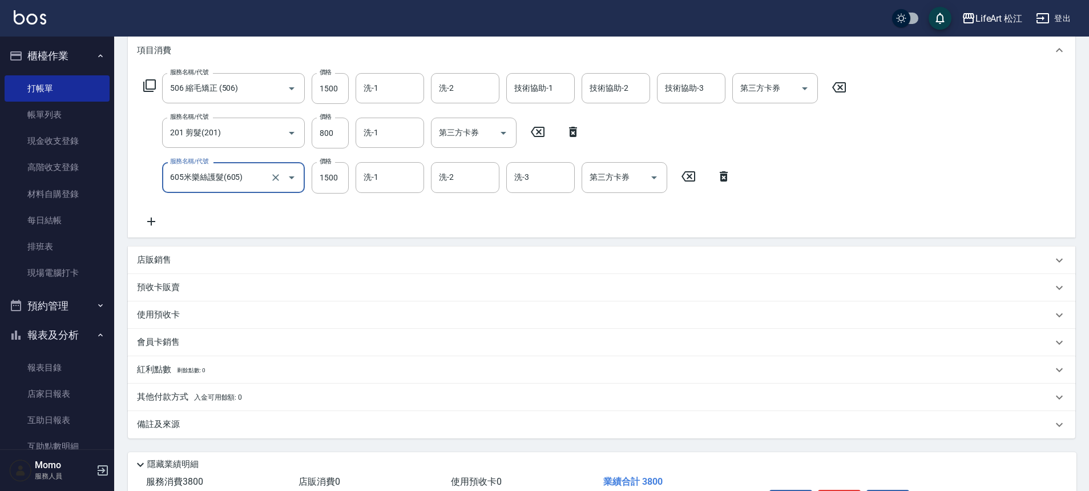
scroll to position [232, 0]
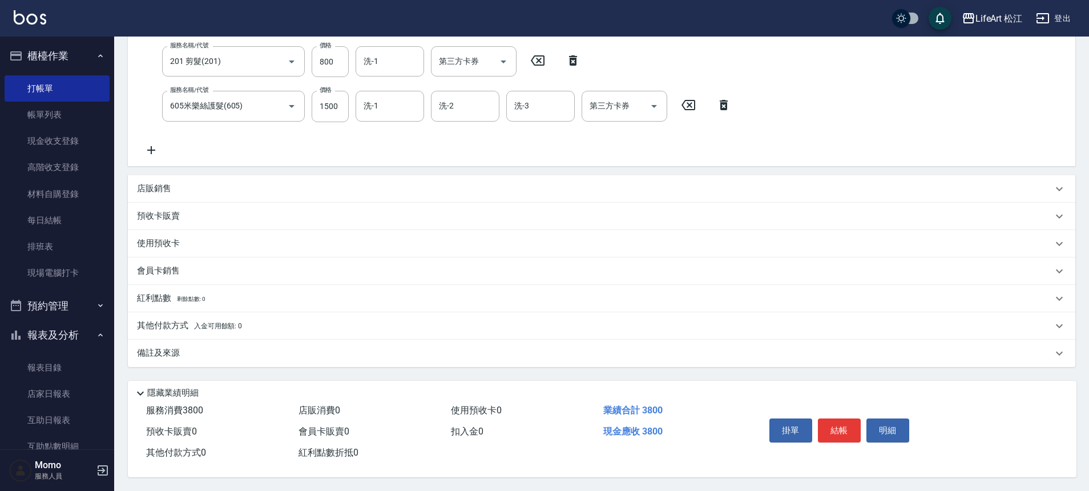
click at [202, 341] on div "備註及來源" at bounding box center [601, 353] width 947 height 27
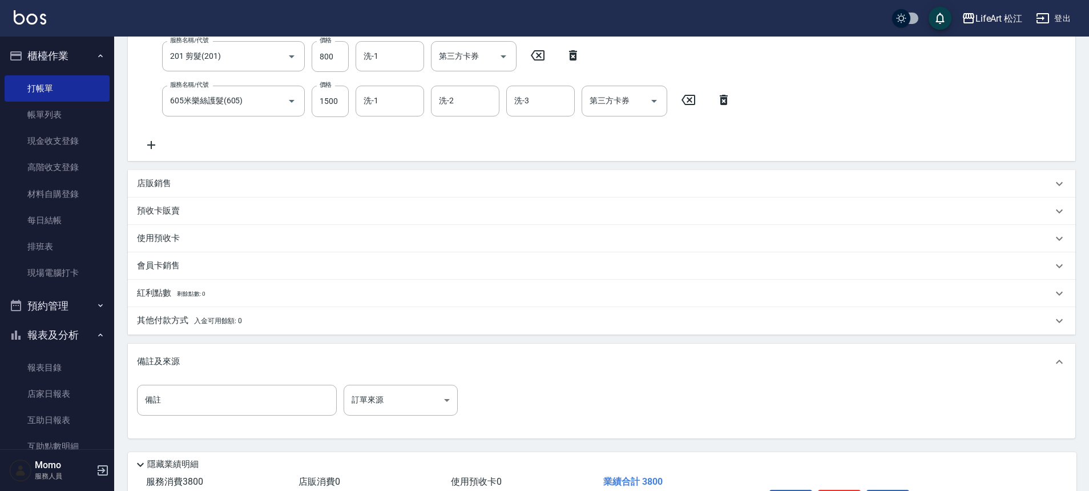
click at [395, 419] on div "備註 備註 訂單來源 ​ 訂單來源" at bounding box center [601, 407] width 929 height 45
click at [393, 409] on body "LifeArt 松江 登出 櫃檯作業 打帳單 帳單列表 現金收支登錄 高階收支登錄 材料自購登錄 每日結帳 排班表 現場電腦打卡 預約管理 預約管理 單日預約…" at bounding box center [547, 165] width 1095 height 794
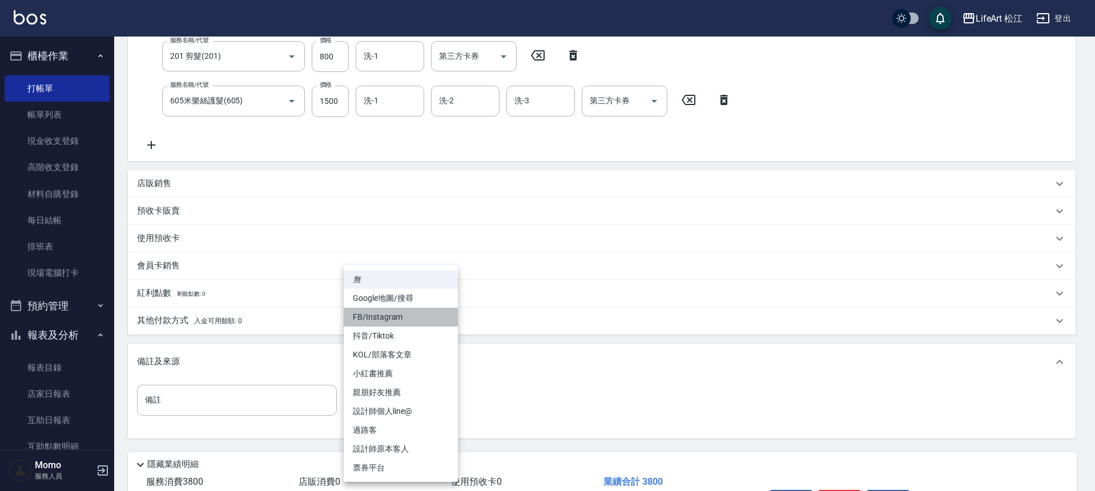
click at [373, 314] on li "FB/Instagram" at bounding box center [401, 317] width 114 height 19
type input "FB/Instagram"
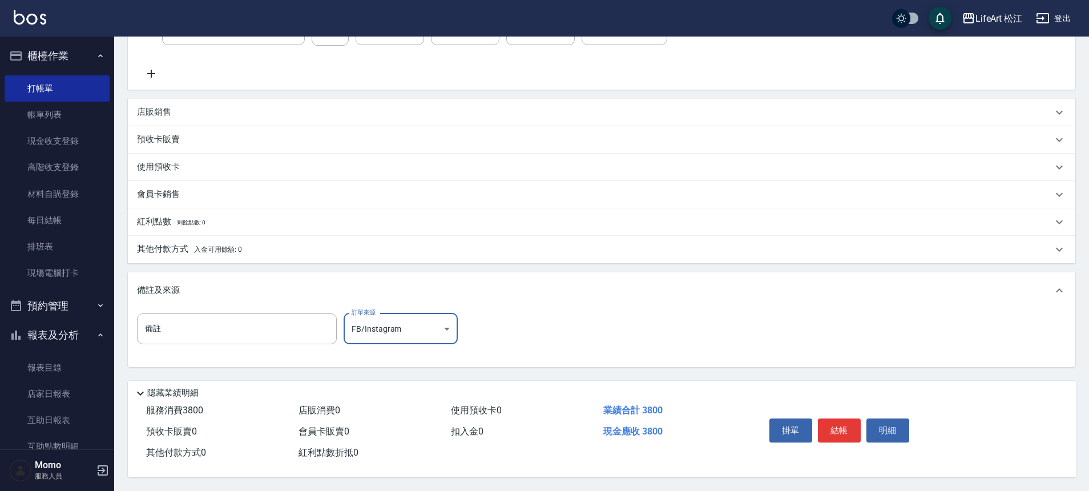
scroll to position [308, 0]
click at [844, 431] on button "結帳" at bounding box center [839, 430] width 43 height 24
click at [844, 431] on div "掛單 結帳 明細" at bounding box center [839, 432] width 149 height 36
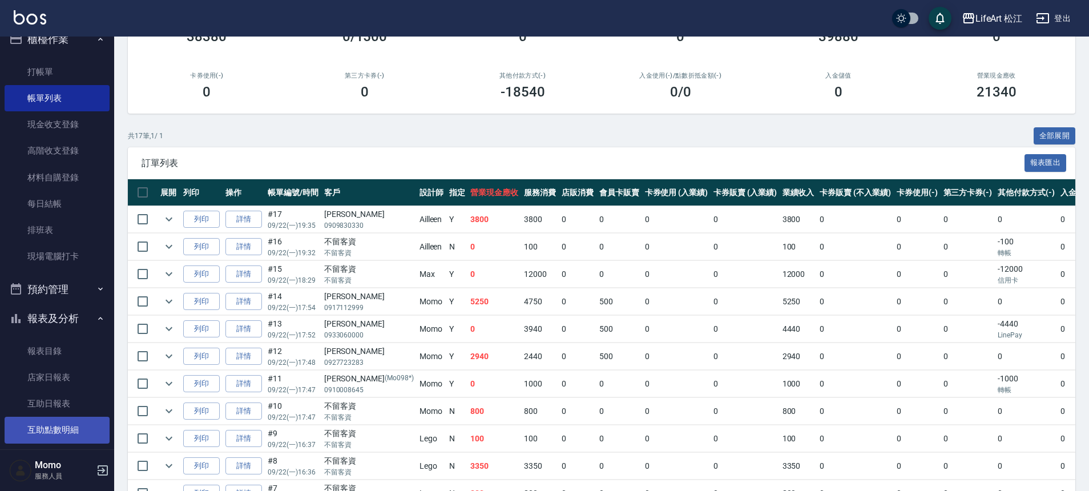
scroll to position [75, 0]
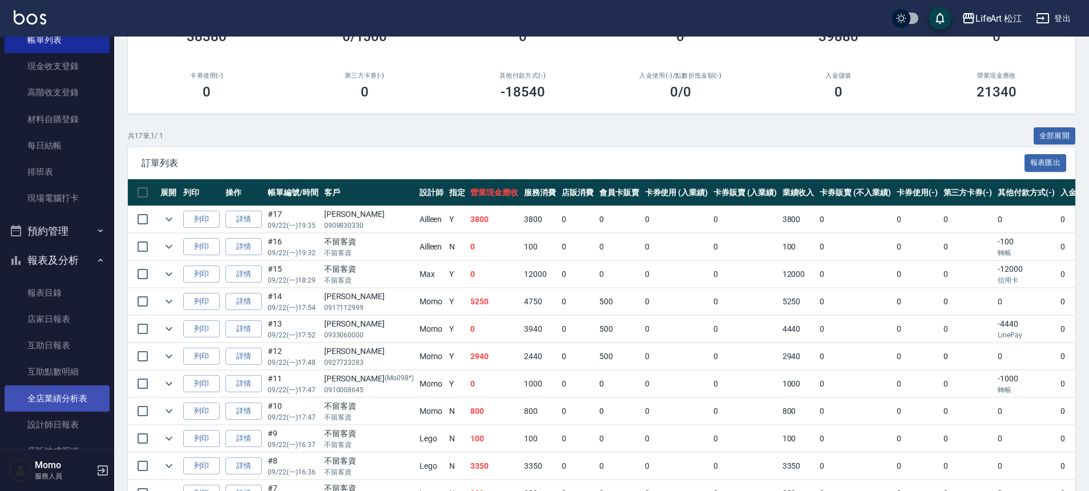
click at [53, 387] on link "全店業績分析表" at bounding box center [57, 398] width 105 height 26
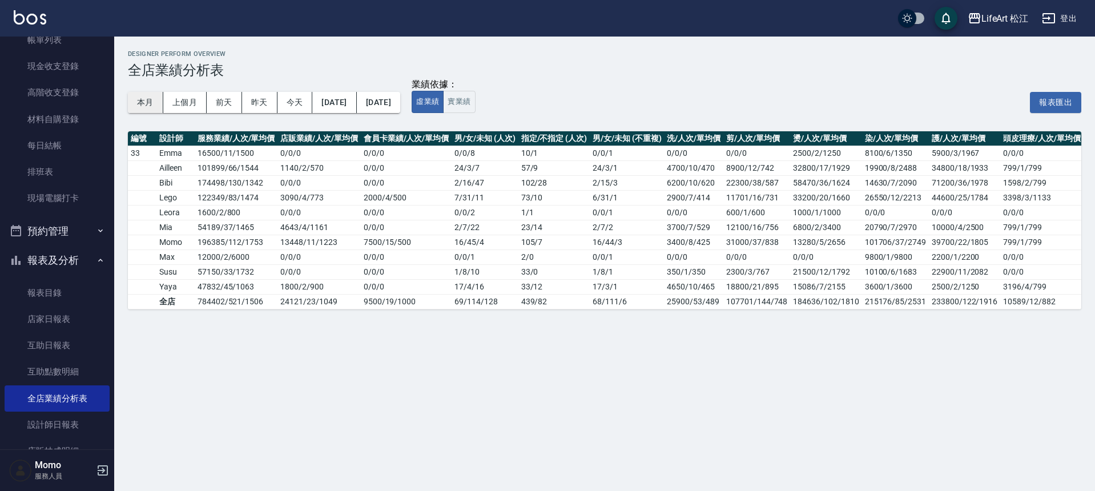
click at [136, 107] on button "本月" at bounding box center [145, 102] width 35 height 21
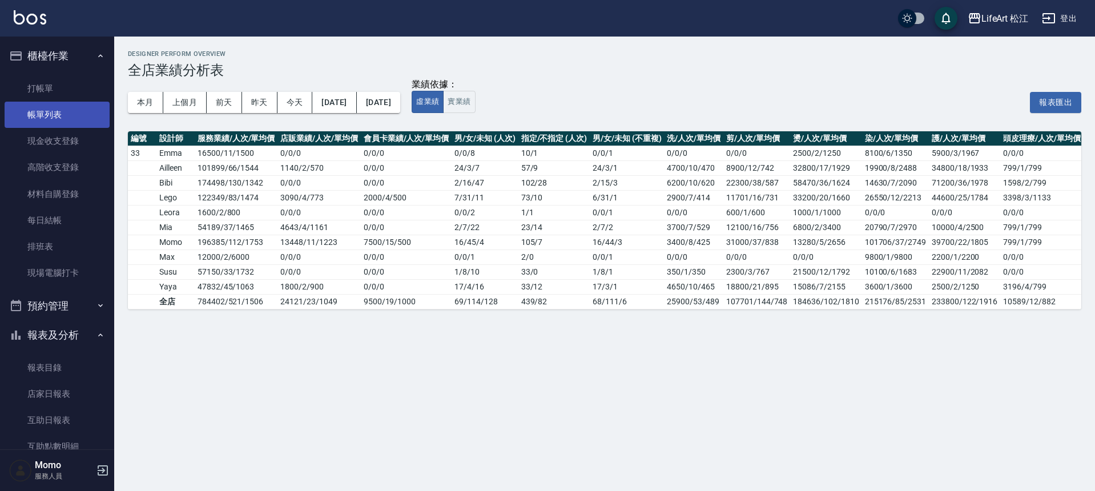
click at [50, 111] on link "帳單列表" at bounding box center [57, 115] width 105 height 26
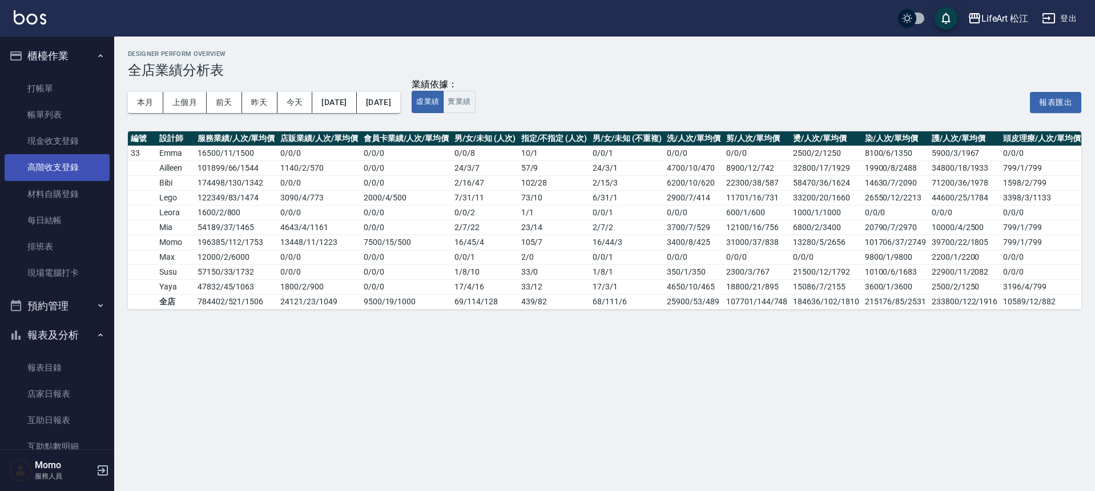
click at [60, 110] on link "帳單列表" at bounding box center [57, 115] width 105 height 26
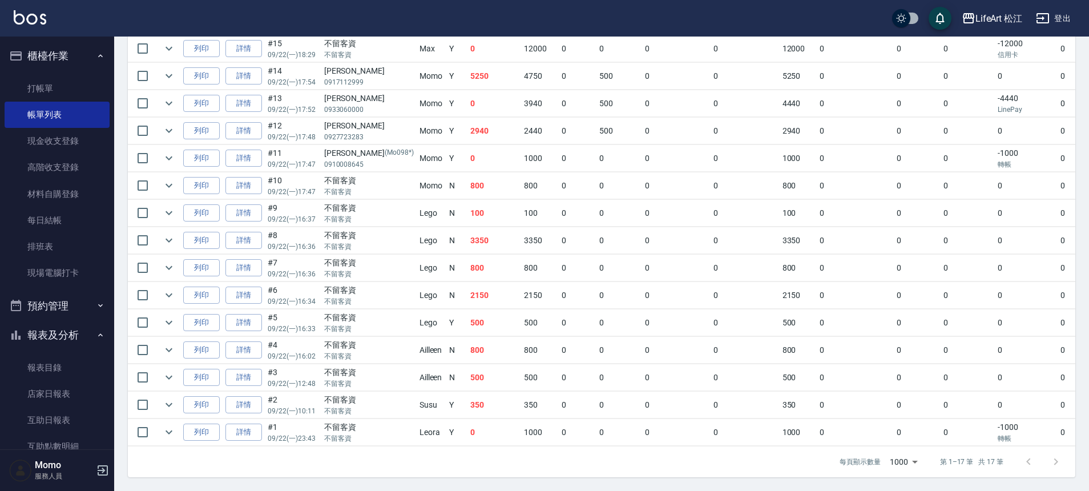
scroll to position [365, 0]
click at [31, 94] on link "打帳單" at bounding box center [57, 88] width 105 height 26
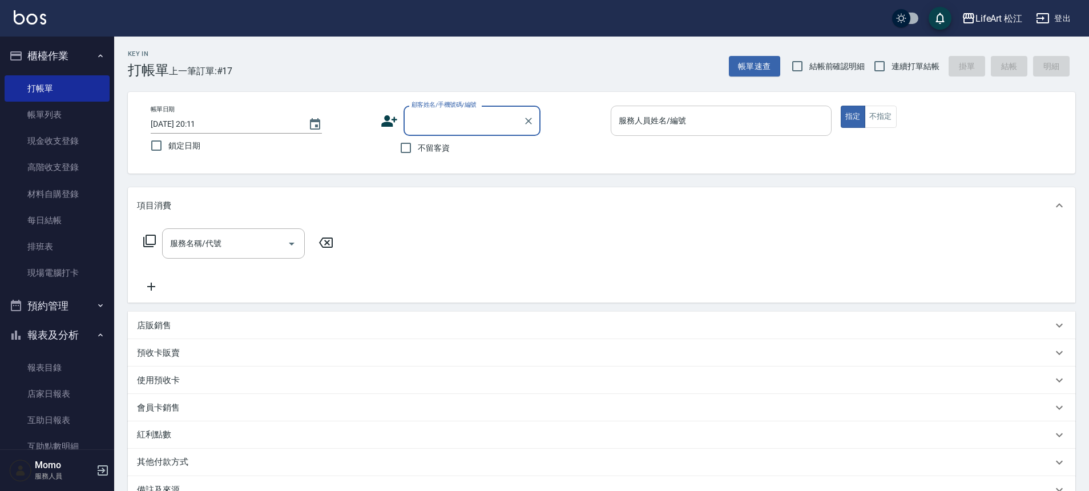
click at [721, 117] on input "服務人員姓名/編號" at bounding box center [721, 121] width 211 height 20
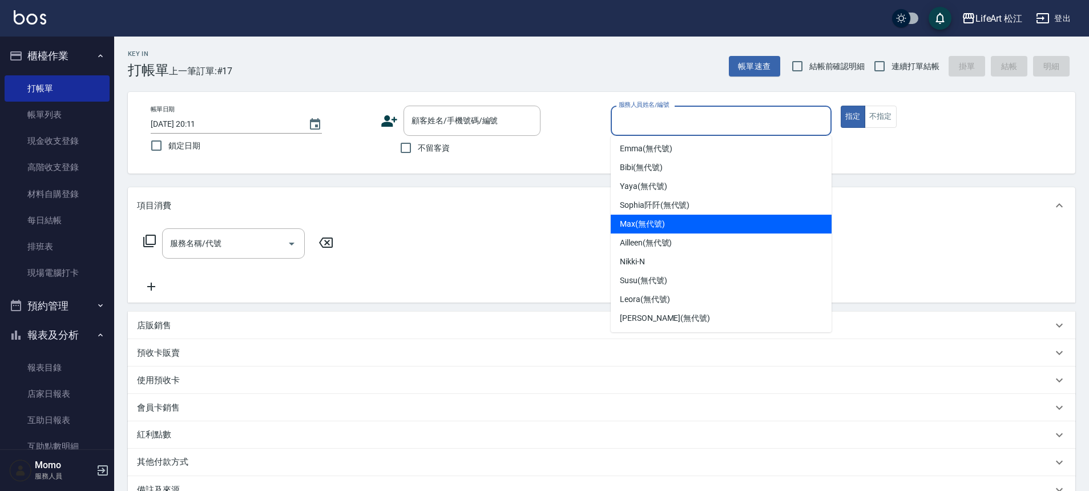
scroll to position [133, 0]
click at [653, 227] on span "Ailleen (無代號)" at bounding box center [646, 224] width 52 height 12
type input "Ailleen(無代號)"
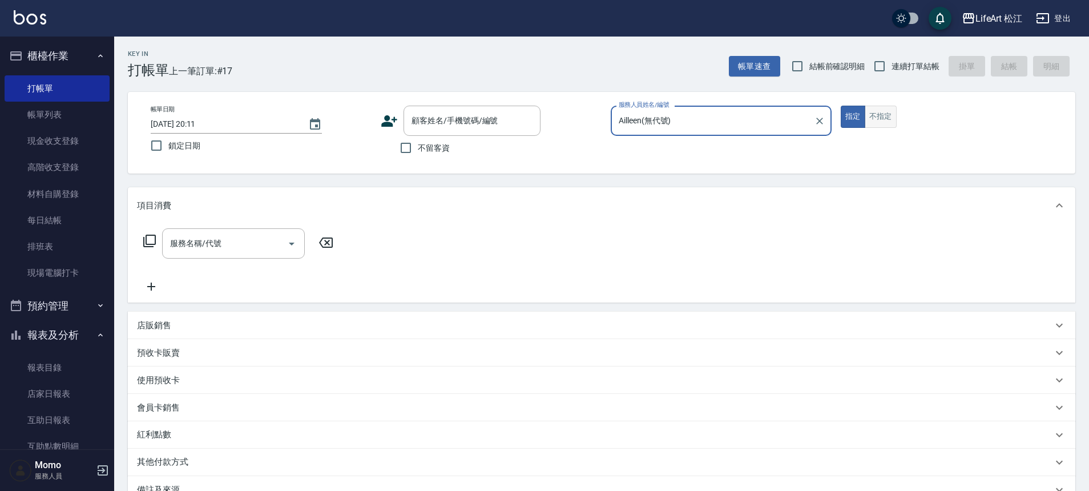
click at [881, 116] on button "不指定" at bounding box center [881, 117] width 32 height 22
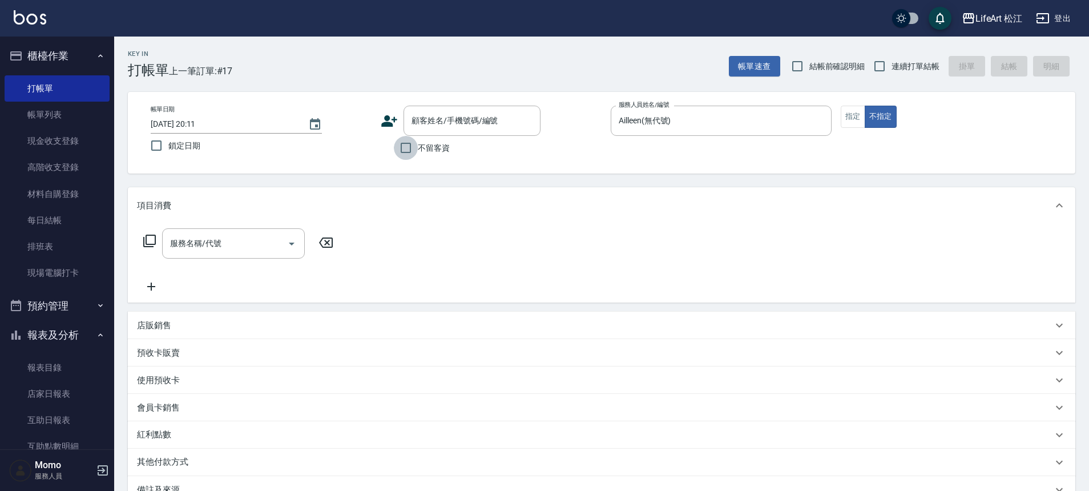
click at [399, 146] on input "不留客資" at bounding box center [406, 148] width 24 height 24
checkbox input "true"
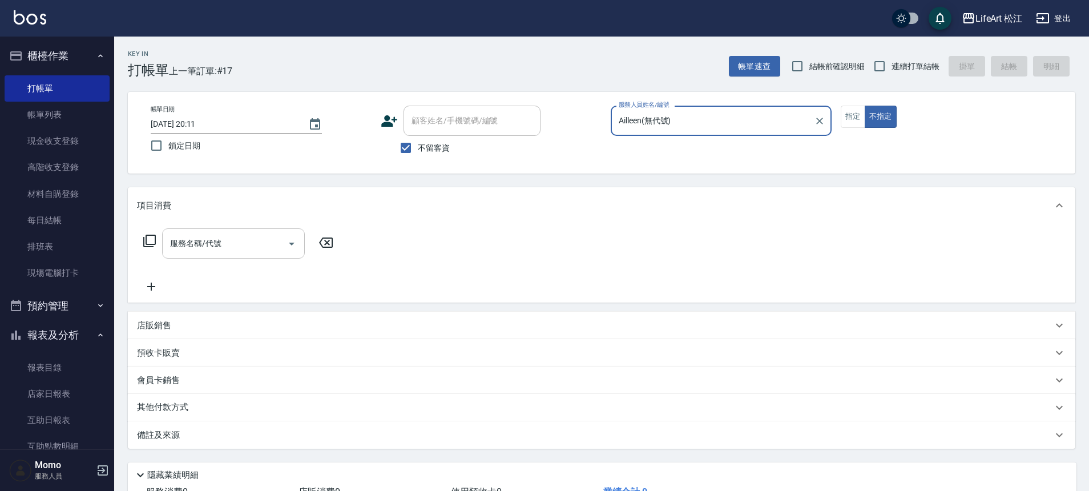
click at [245, 243] on input "服務名稱/代號" at bounding box center [224, 243] width 115 height 20
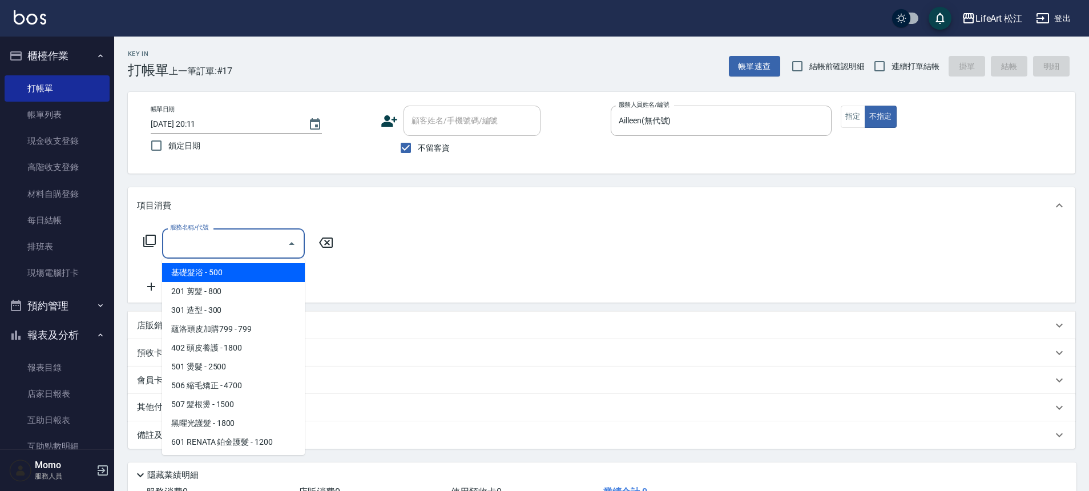
click at [228, 271] on span "基礎髮浴 - 500" at bounding box center [233, 272] width 143 height 19
type input "基礎髮浴 (101)"
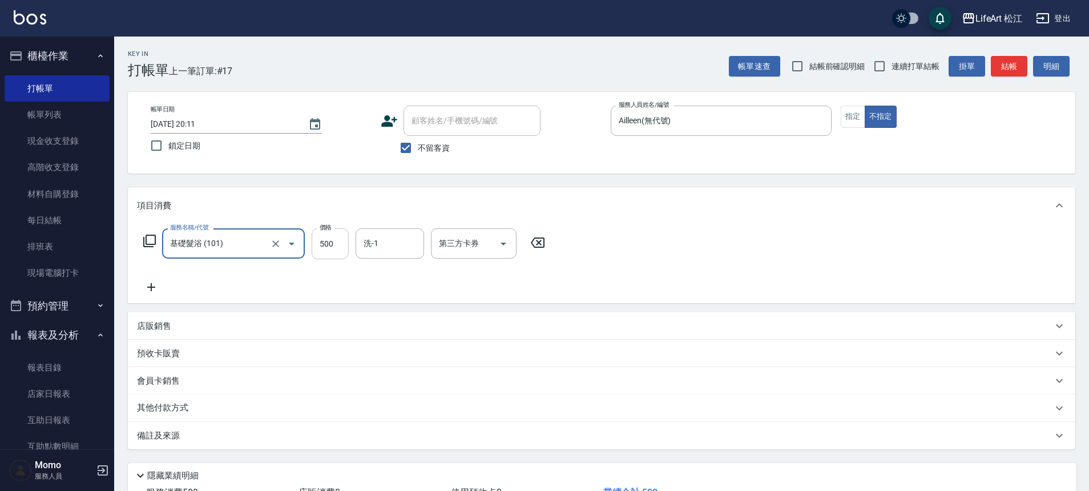
click at [343, 245] on input "500" at bounding box center [330, 243] width 37 height 31
type input "1000"
click at [395, 246] on input "洗-1" at bounding box center [390, 243] width 58 height 20
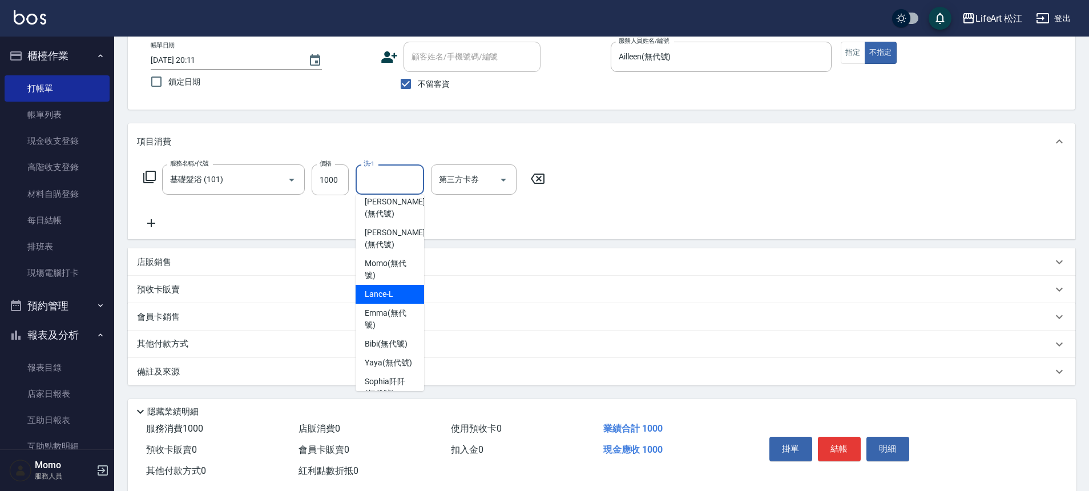
scroll to position [45, 0]
click at [387, 305] on div "[PERSON_NAME] (無代號)" at bounding box center [390, 318] width 68 height 31
type input "[PERSON_NAME](無代號)"
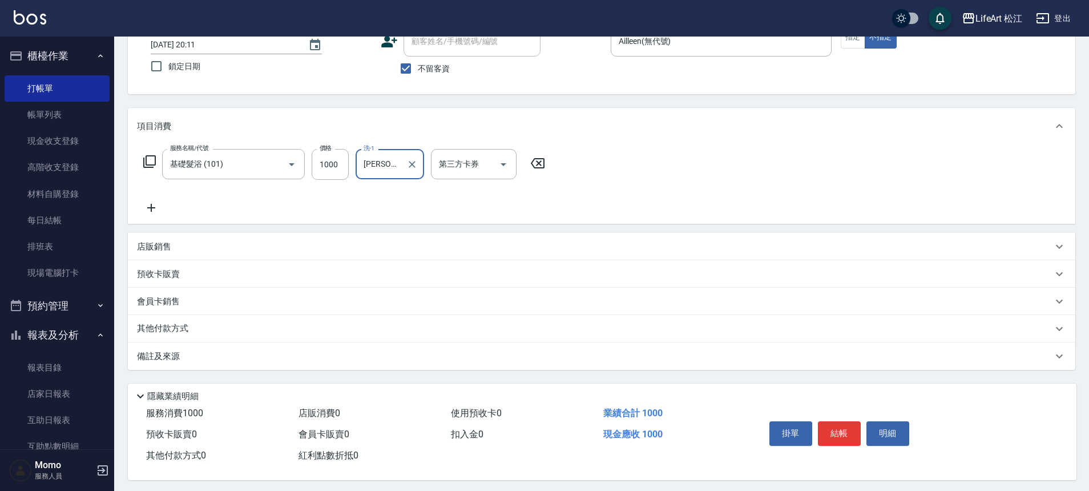
scroll to position [80, 0]
click at [253, 353] on div "備註及來源" at bounding box center [594, 356] width 915 height 12
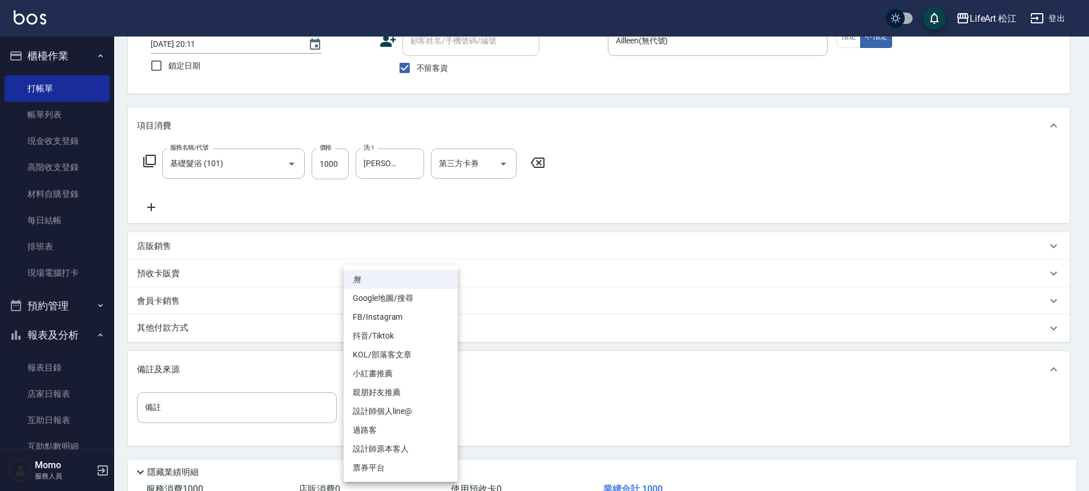
click at [403, 407] on body "LifeArt 松江 登出 櫃檯作業 打帳單 帳單列表 現金收支登錄 高階收支登錄 材料自購登錄 每日結帳 排班表 現場電腦打卡 預約管理 預約管理 單日預約…" at bounding box center [544, 244] width 1089 height 649
click at [398, 435] on li "過路客" at bounding box center [401, 430] width 114 height 19
type input "過路客"
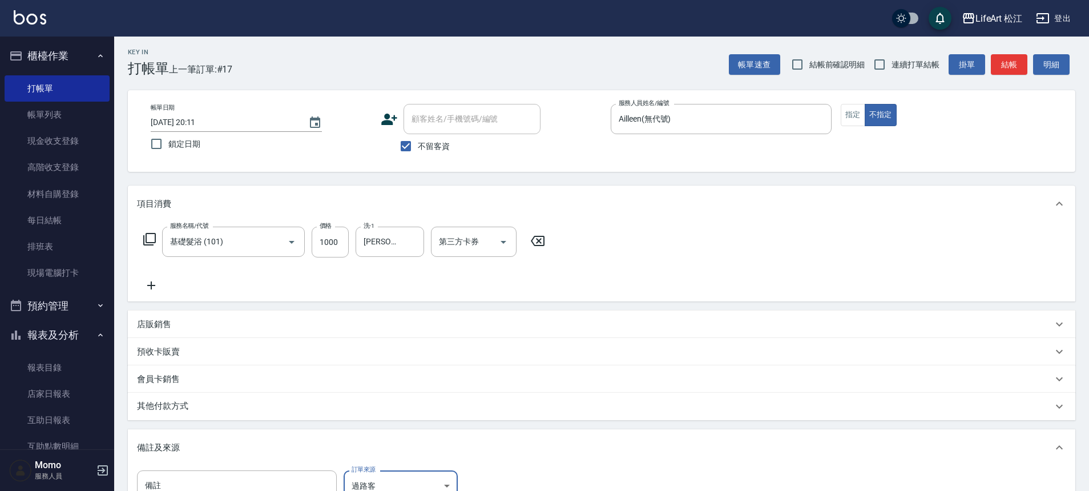
scroll to position [0, 0]
click at [318, 127] on icon "Choose date, selected date is 2025-09-22" at bounding box center [315, 125] width 14 height 14
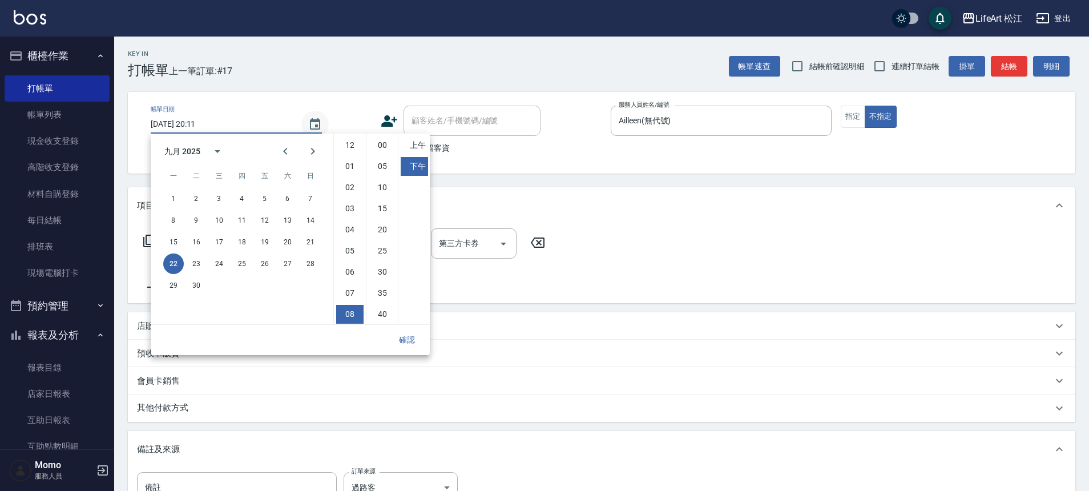
scroll to position [64, 0]
click at [197, 261] on button "23" at bounding box center [196, 263] width 21 height 21
type input "[DATE] 20:11"
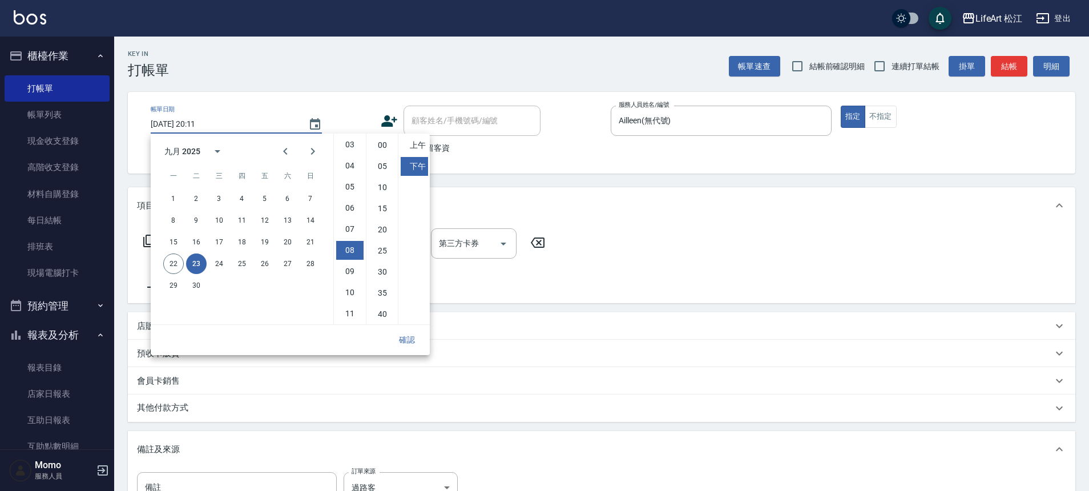
click at [411, 341] on button "確認" at bounding box center [407, 339] width 37 height 21
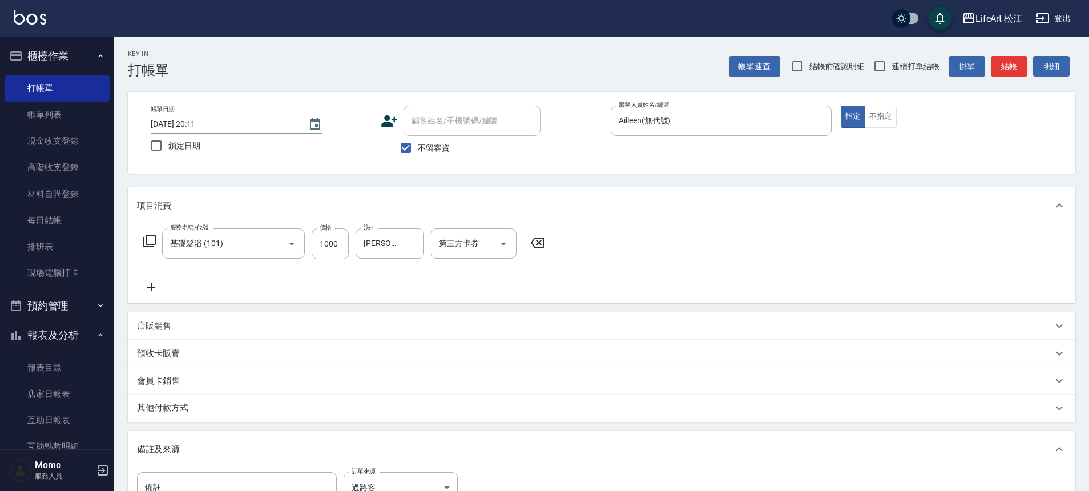
scroll to position [164, 0]
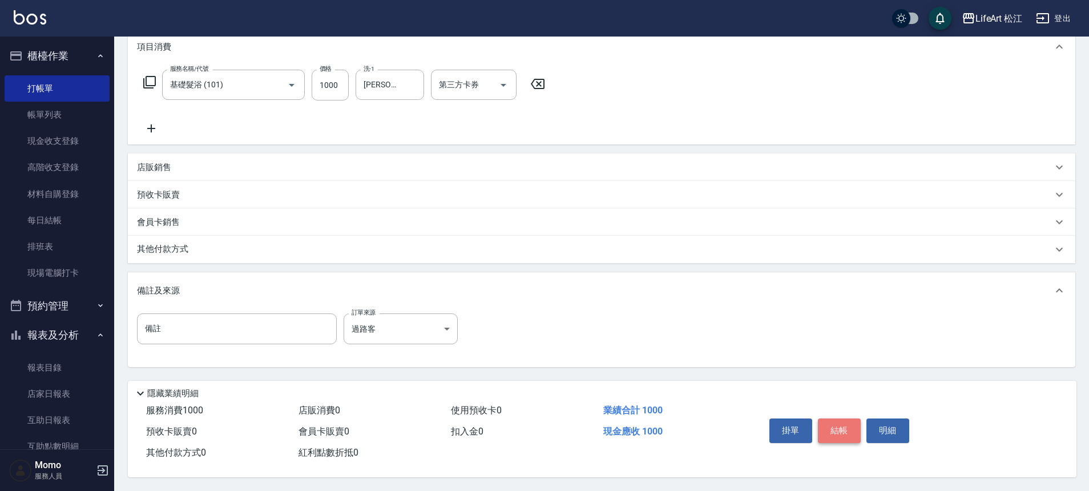
click at [850, 428] on button "結帳" at bounding box center [839, 430] width 43 height 24
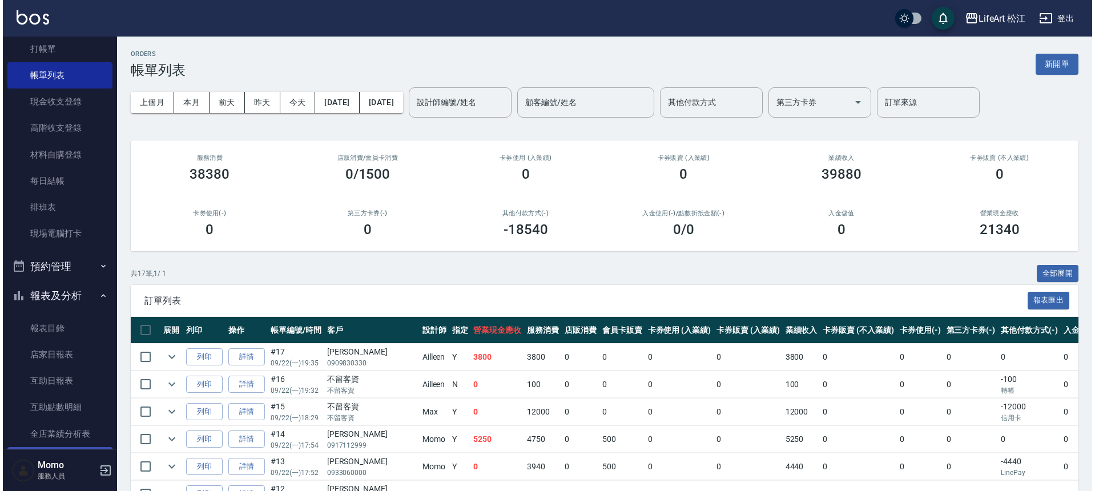
scroll to position [105, 0]
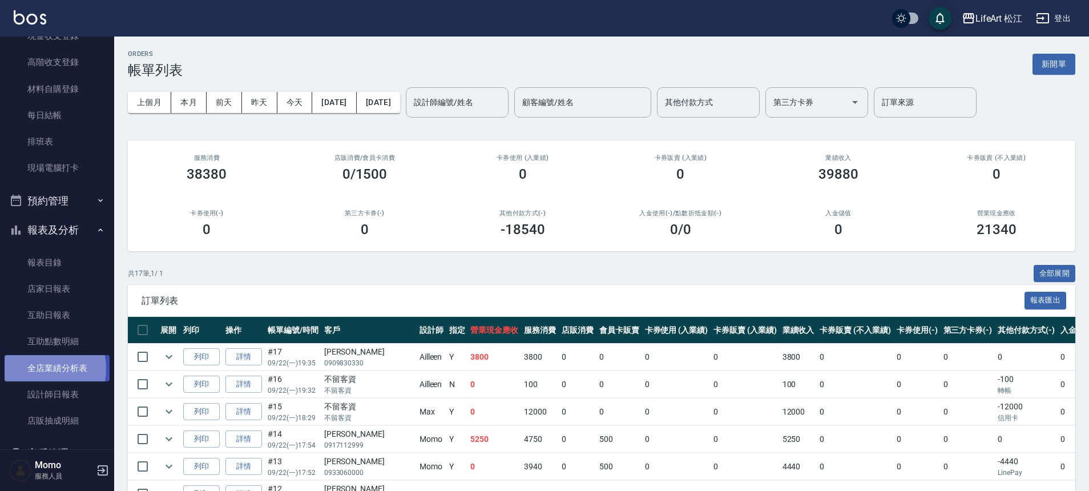
click at [39, 368] on link "全店業績分析表" at bounding box center [57, 368] width 105 height 26
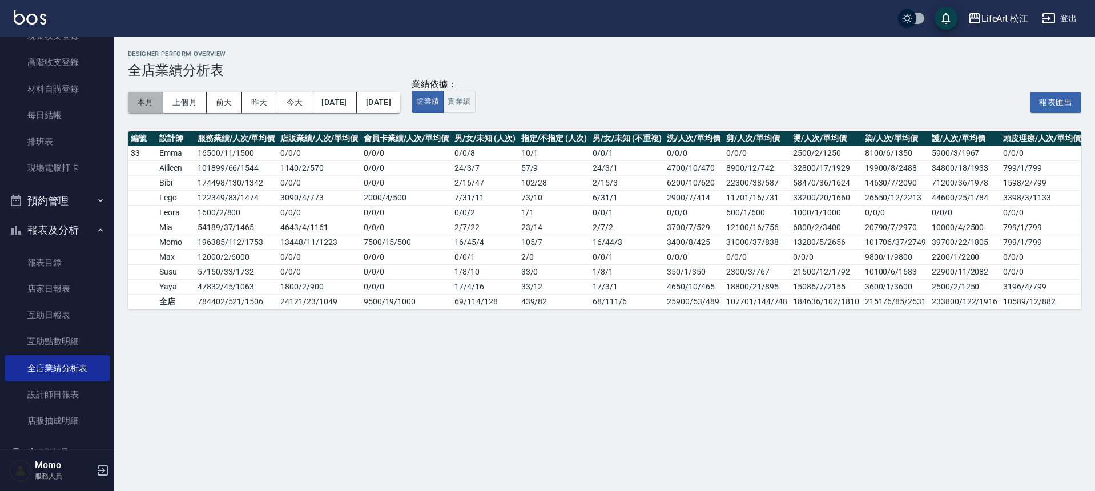
click at [142, 101] on button "本月" at bounding box center [145, 102] width 35 height 21
